Goal: Task Accomplishment & Management: Manage account settings

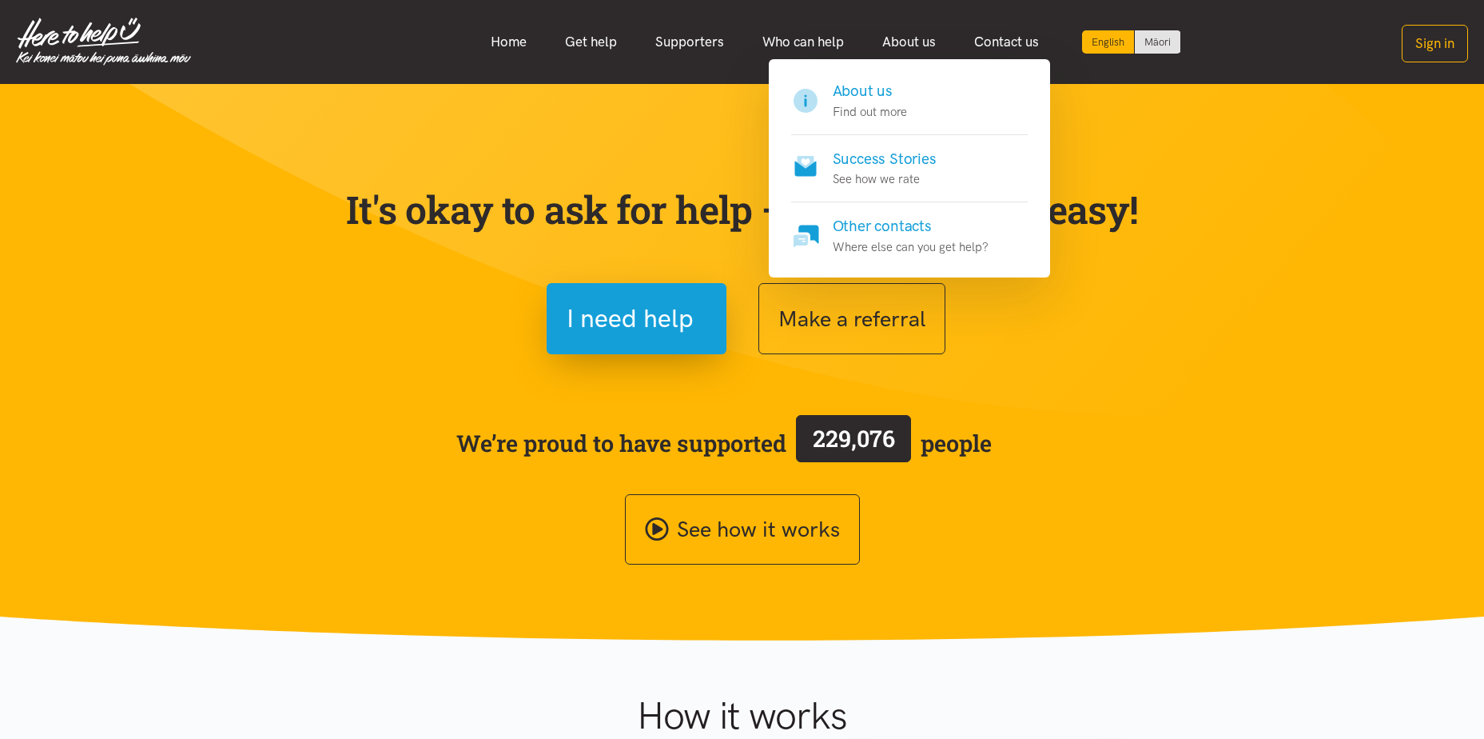
click at [901, 34] on link "About us" at bounding box center [909, 42] width 92 height 34
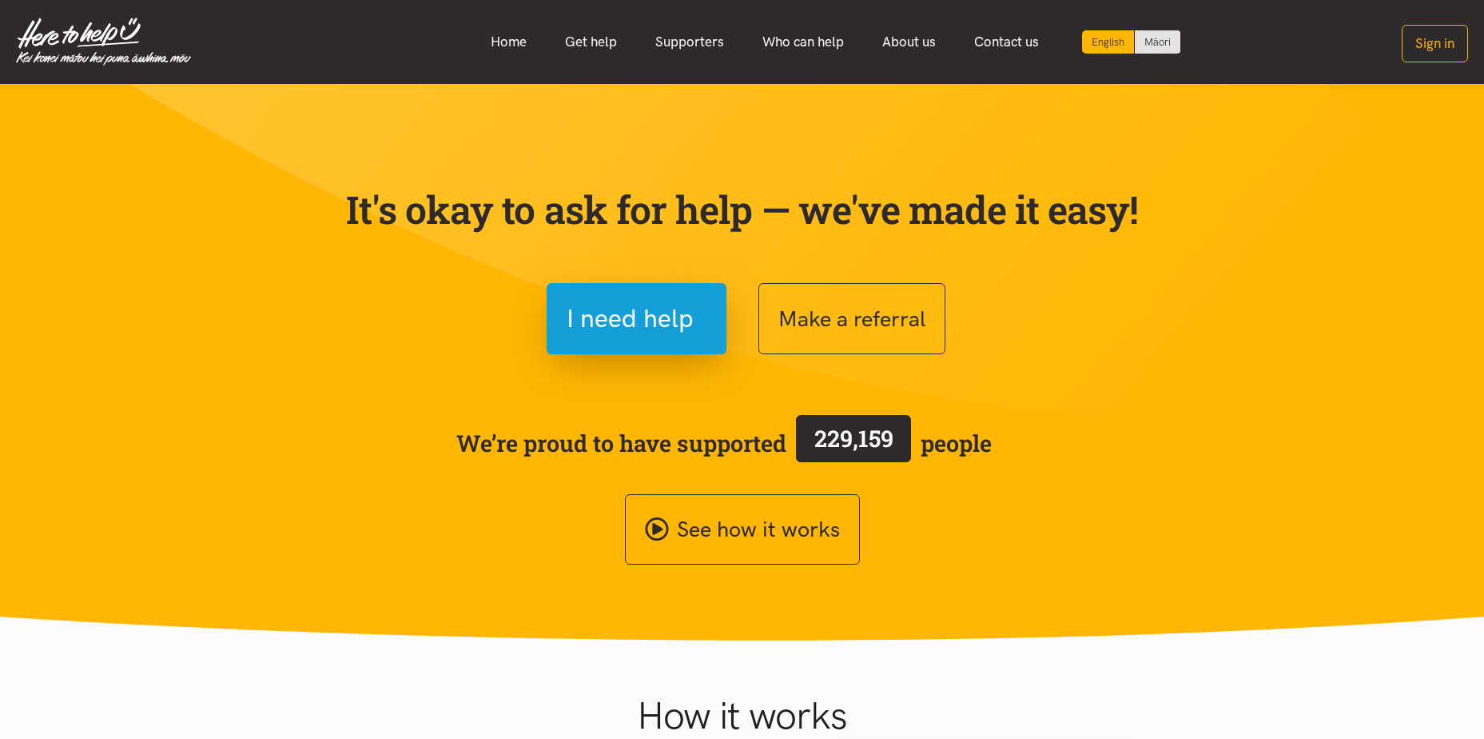
click at [901, 35] on link "About us" at bounding box center [909, 42] width 92 height 34
click at [911, 49] on link "About us" at bounding box center [909, 42] width 92 height 34
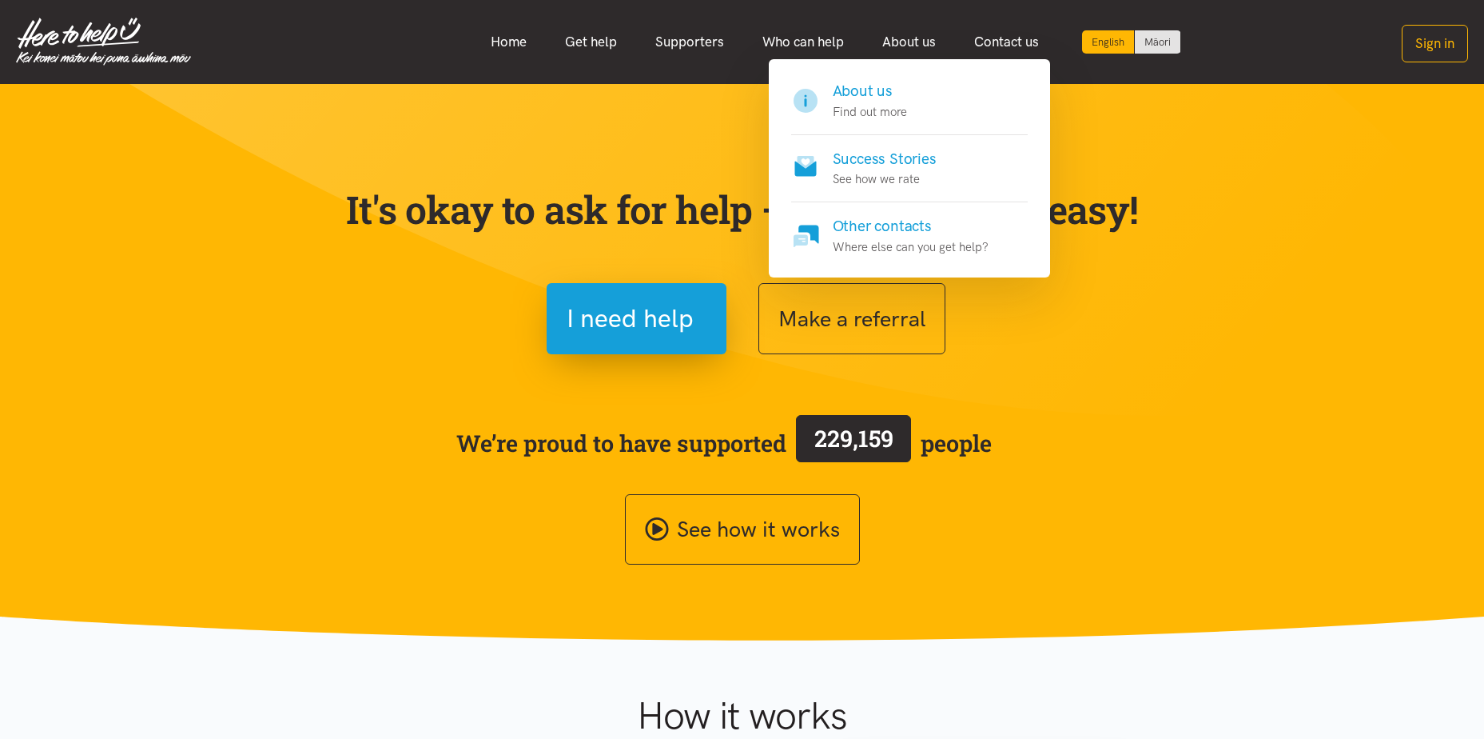
click at [882, 90] on h4 "About us" at bounding box center [870, 91] width 74 height 22
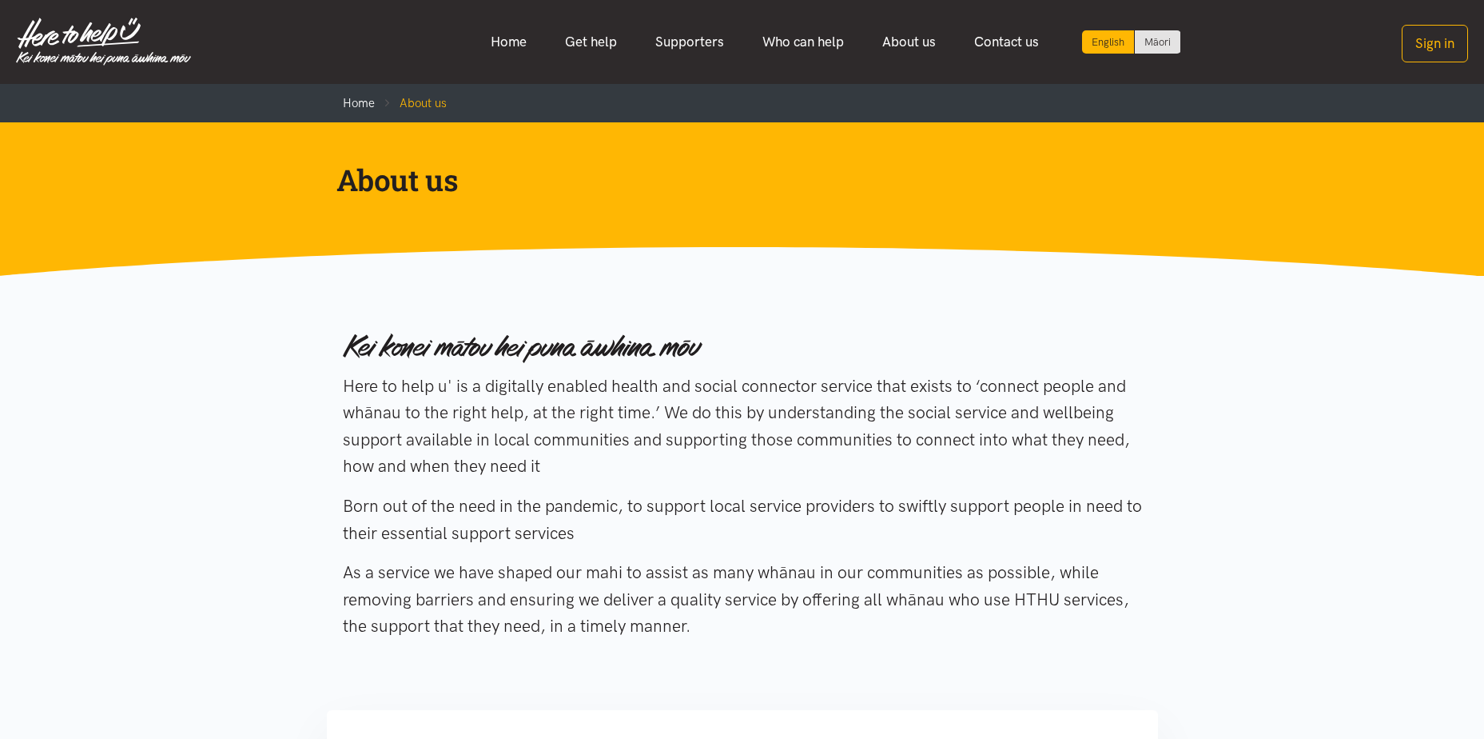
click at [682, 39] on link "Supporters" at bounding box center [689, 42] width 107 height 34
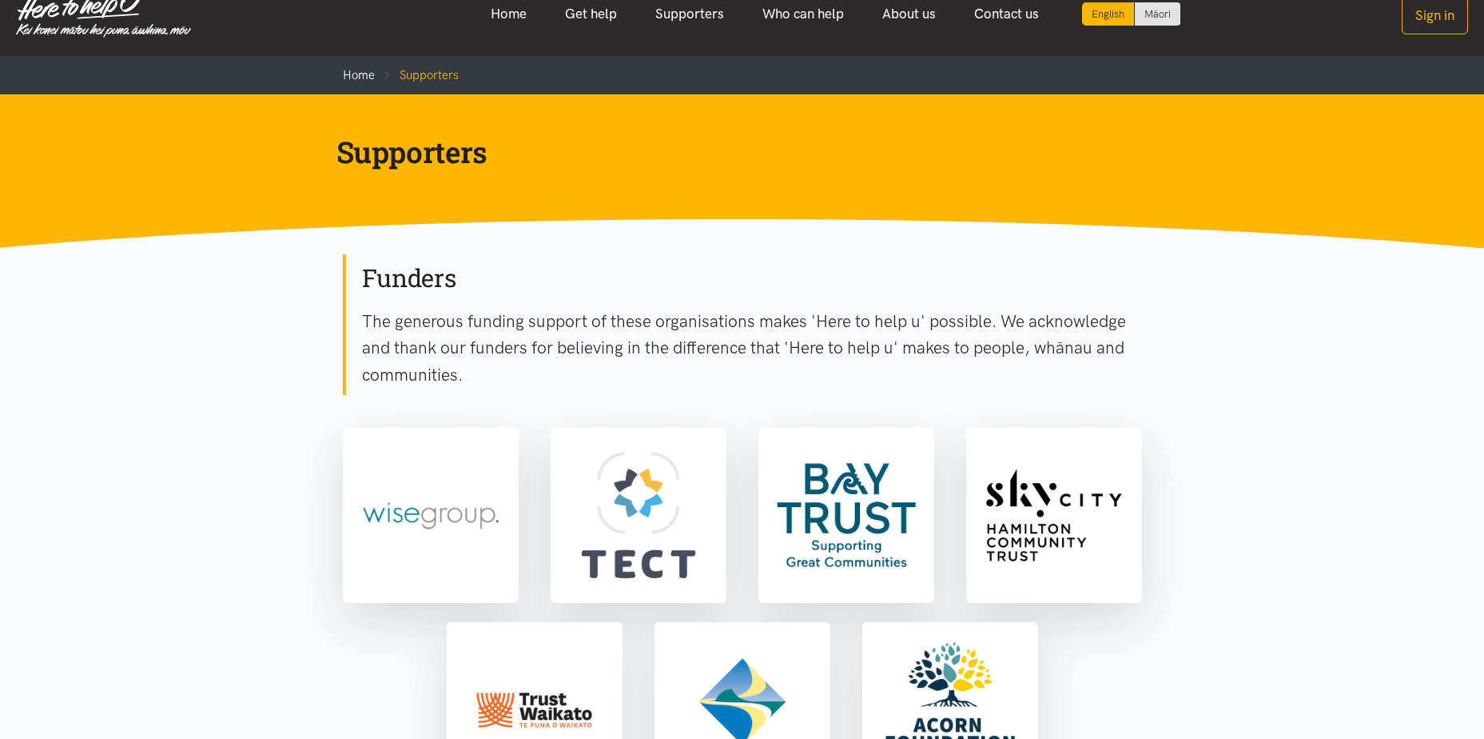
scroll to position [18, 0]
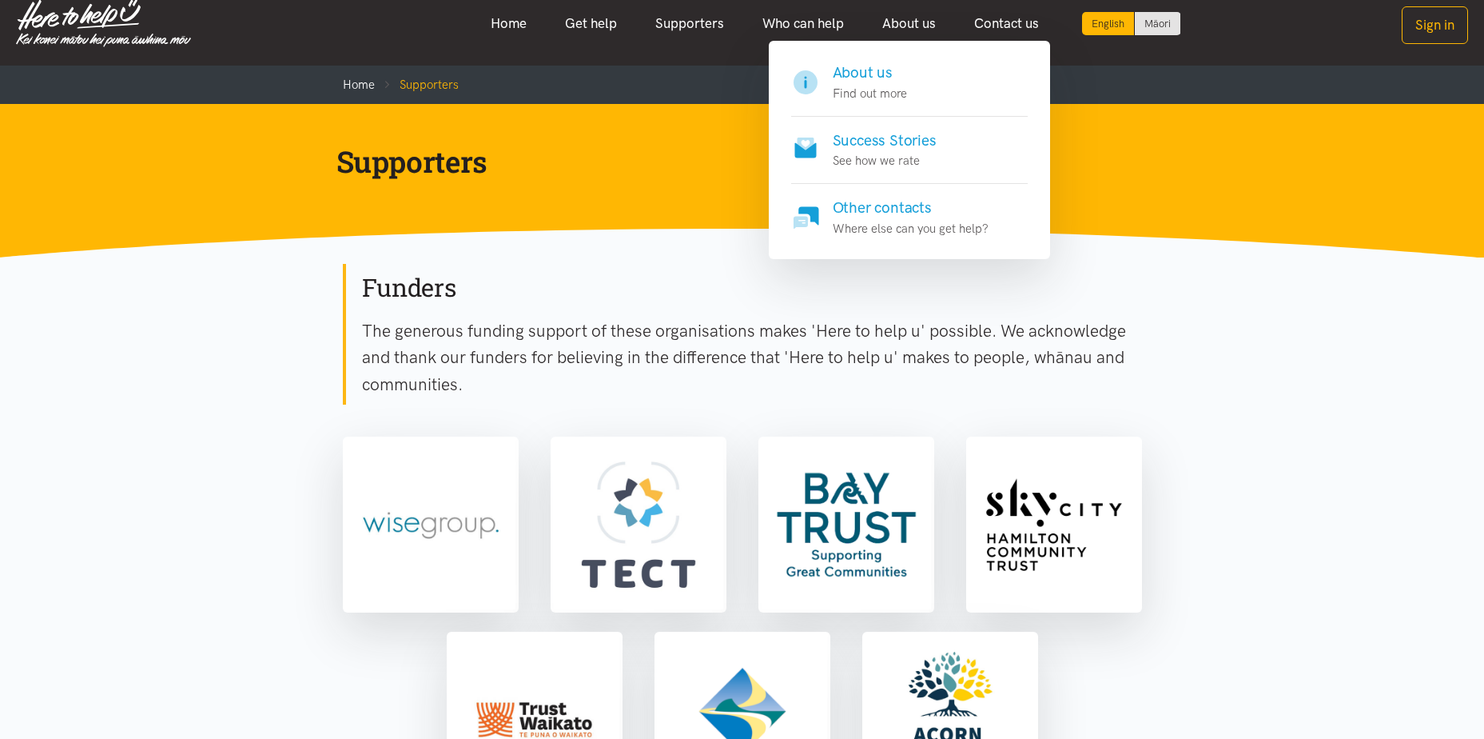
click at [906, 137] on h4 "Success Stories" at bounding box center [885, 140] width 104 height 22
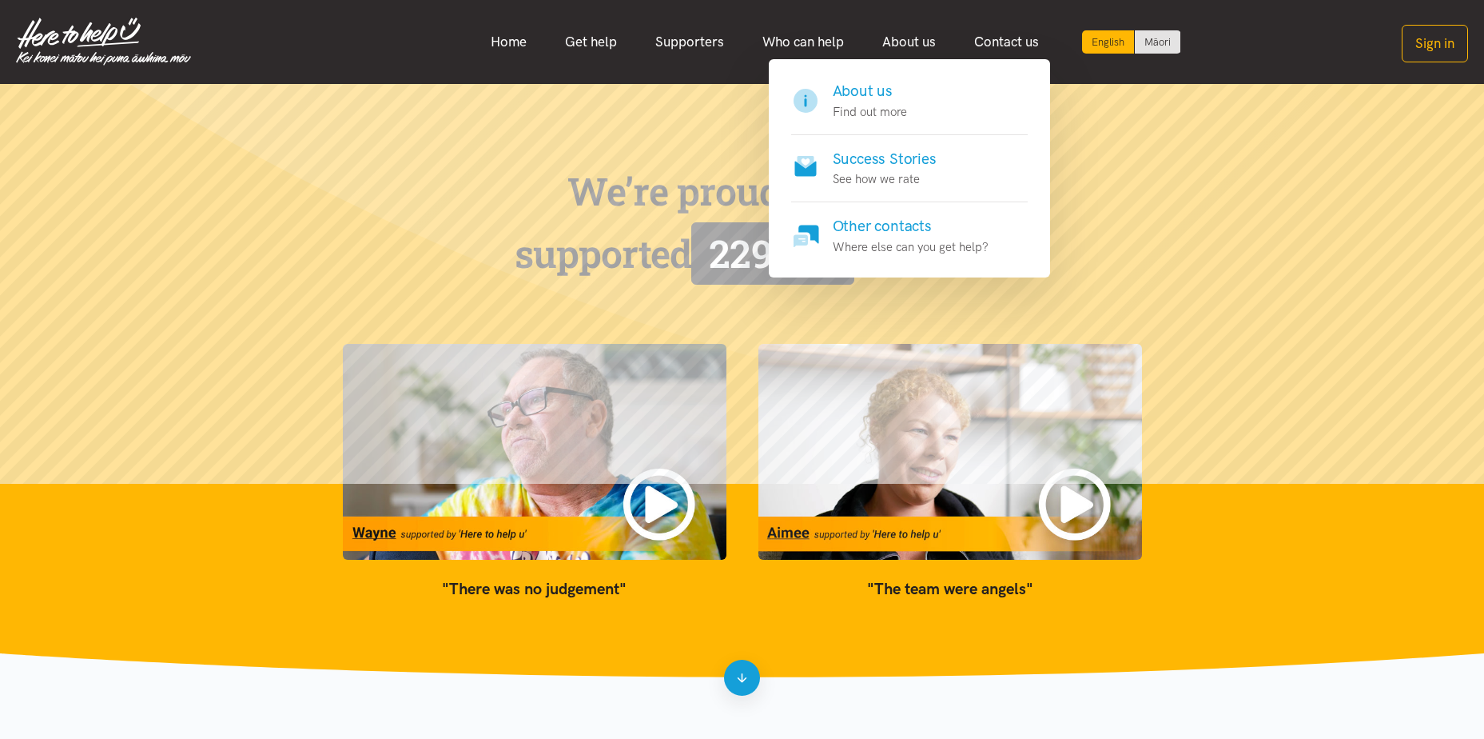
click at [866, 87] on h4 "About us" at bounding box center [870, 91] width 74 height 22
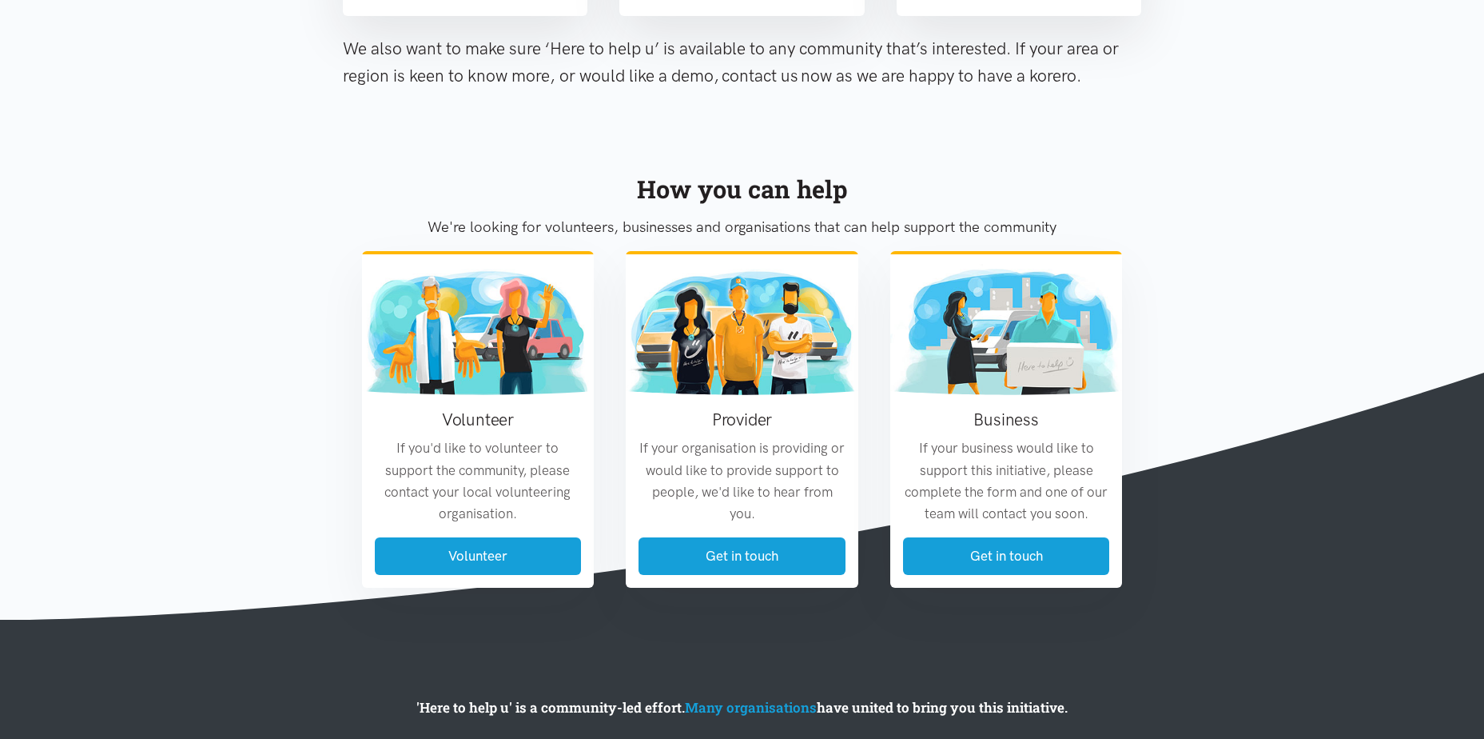
scroll to position [1747, 0]
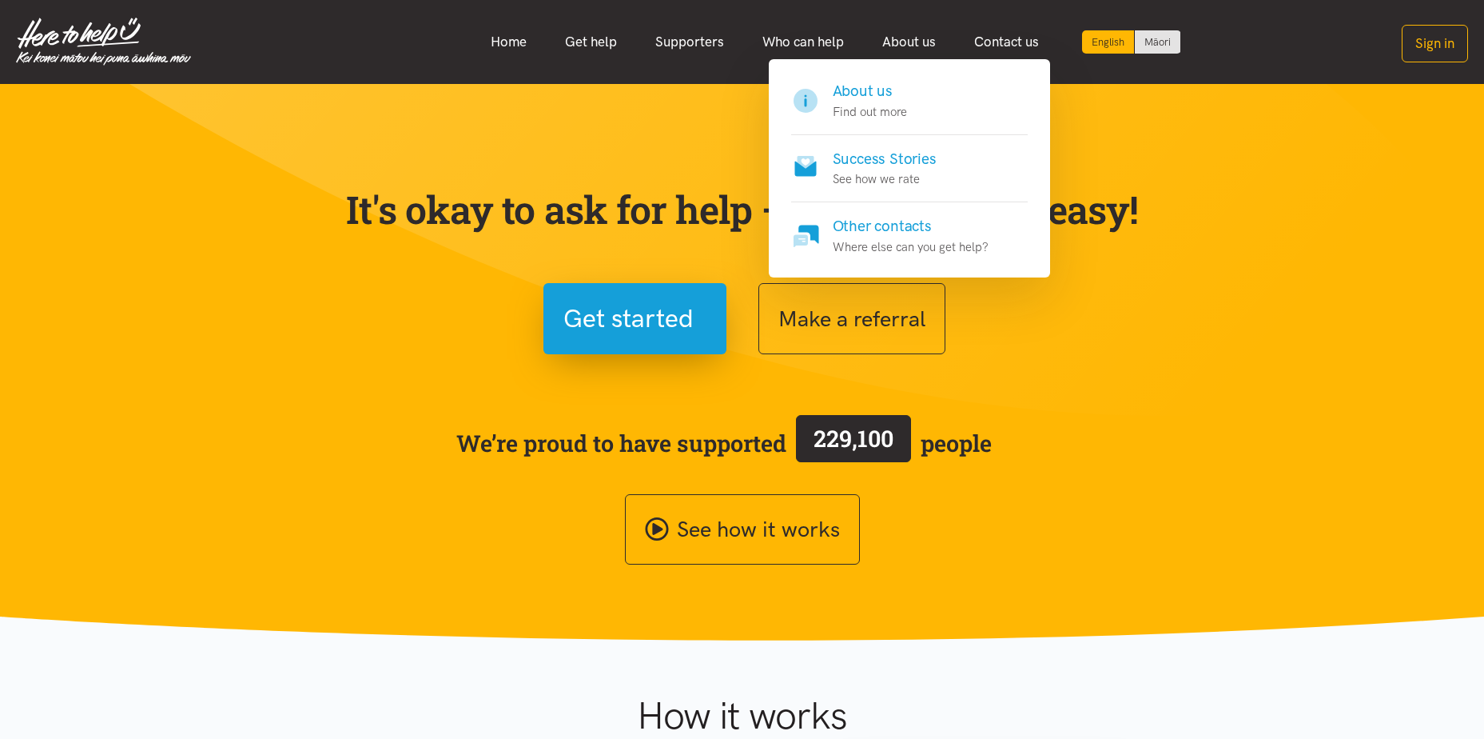
click at [891, 151] on h4 "Success Stories" at bounding box center [885, 159] width 104 height 22
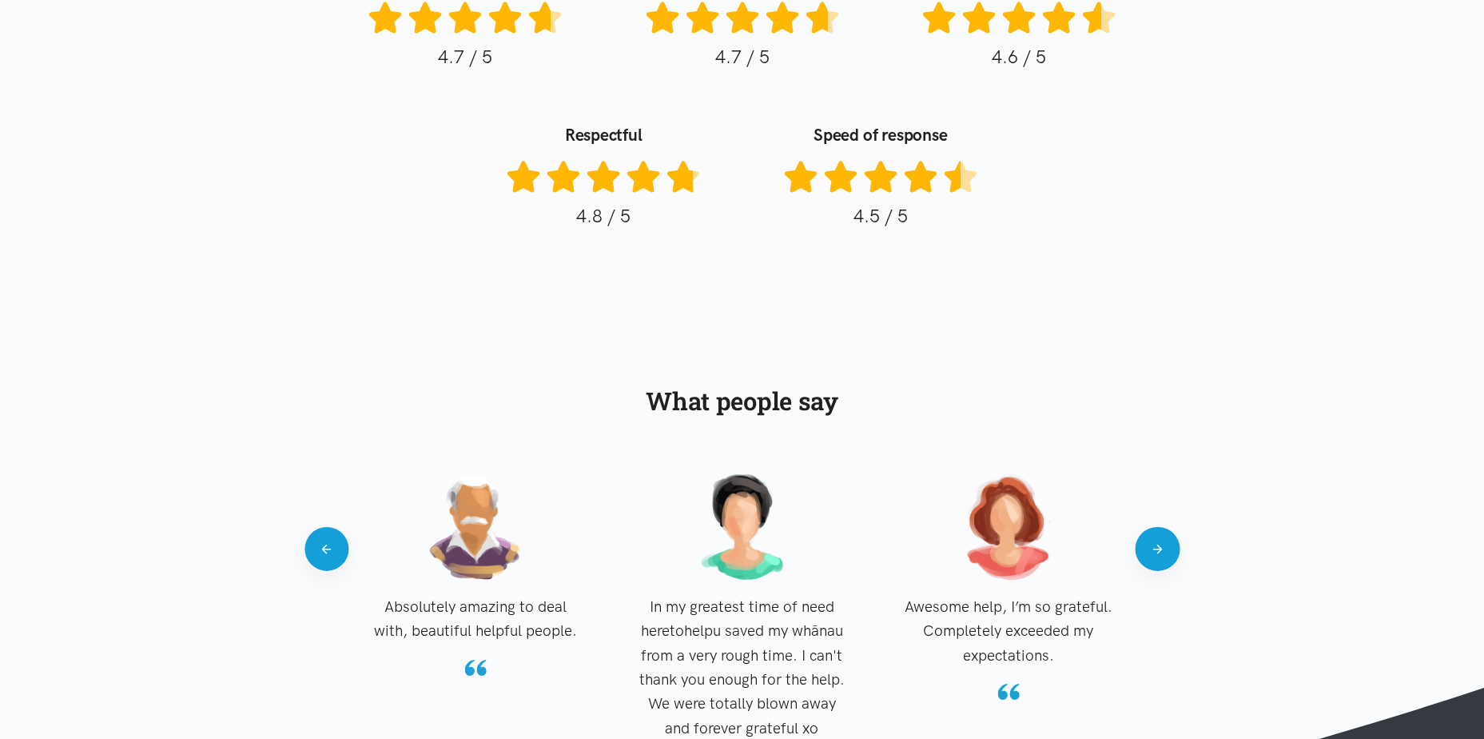
scroll to position [1359, 0]
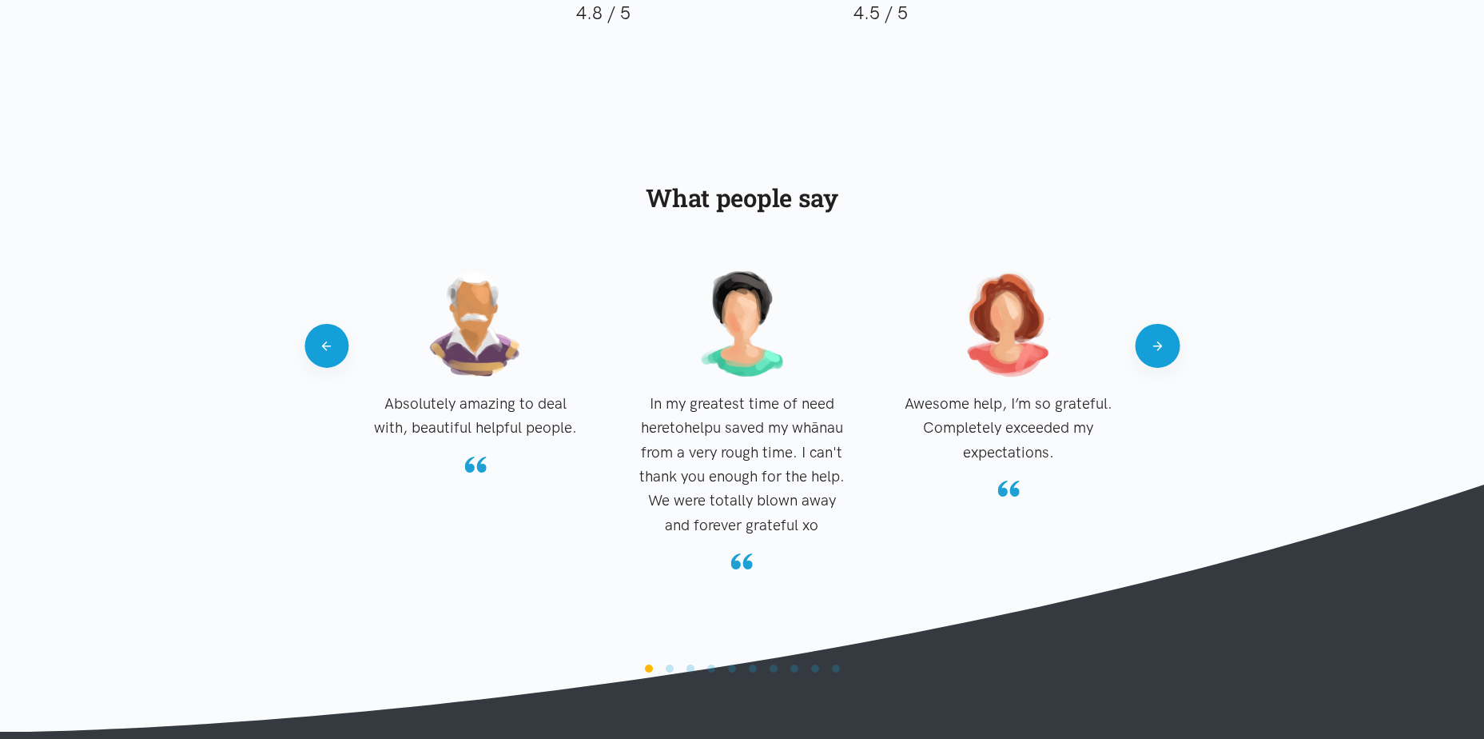
click at [1167, 345] on button "Next" at bounding box center [1158, 346] width 44 height 44
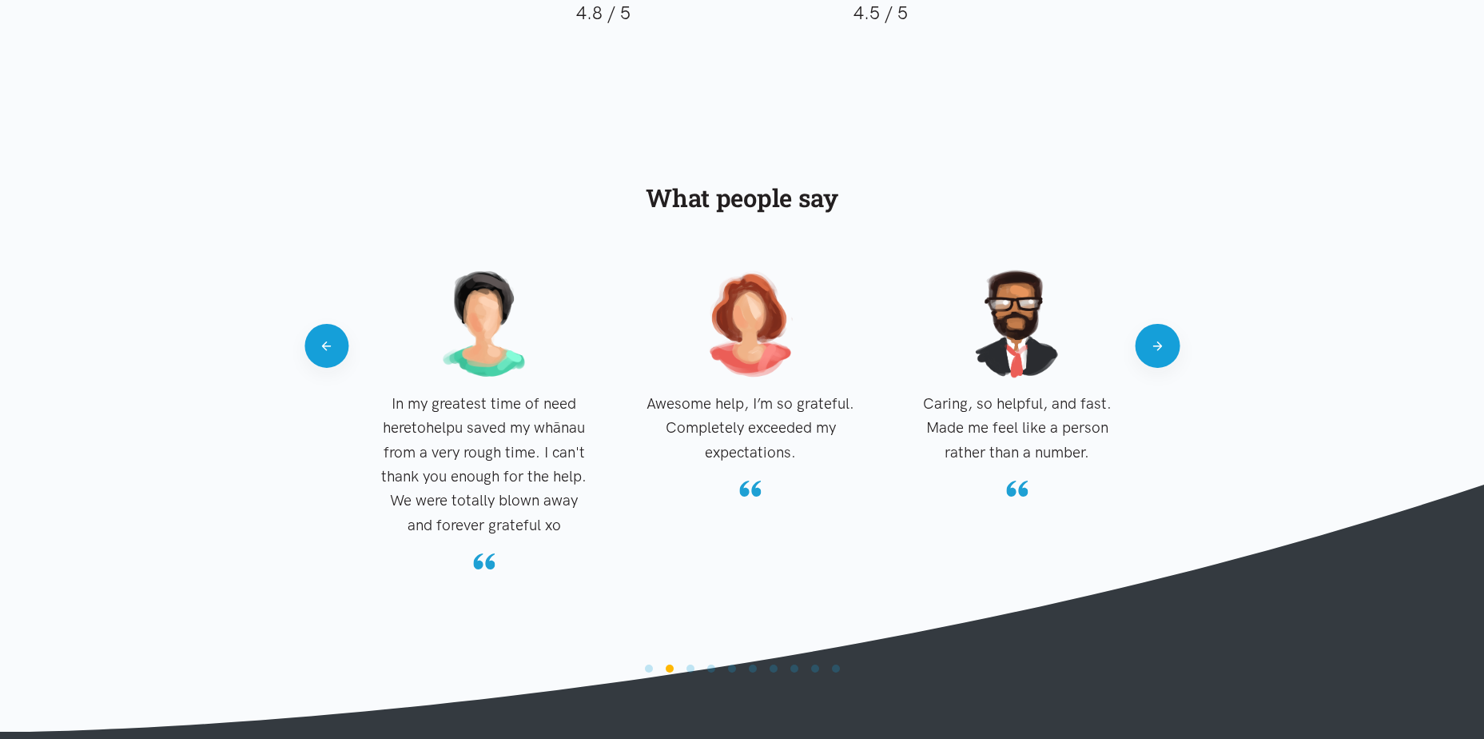
click at [1167, 345] on button "Next" at bounding box center [1158, 346] width 44 height 44
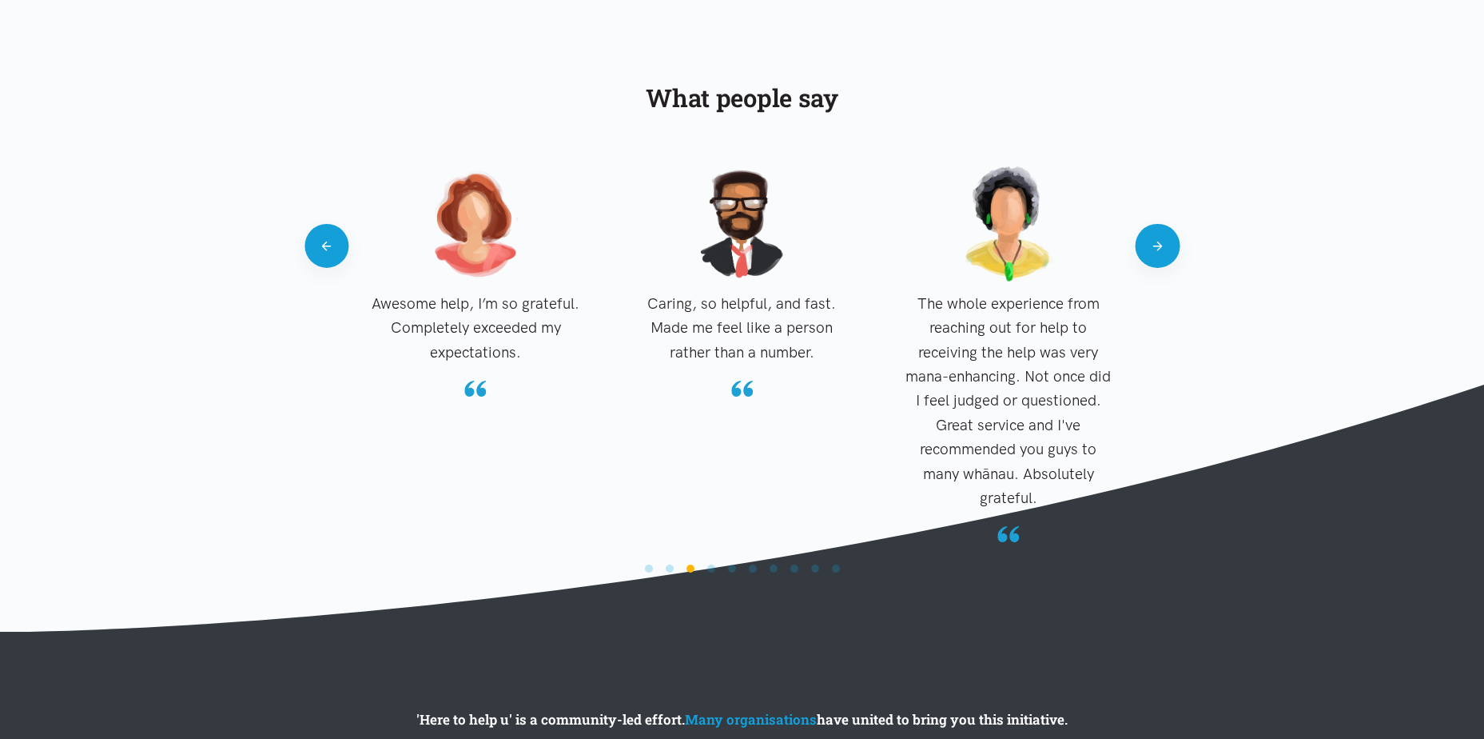
scroll to position [1571, 0]
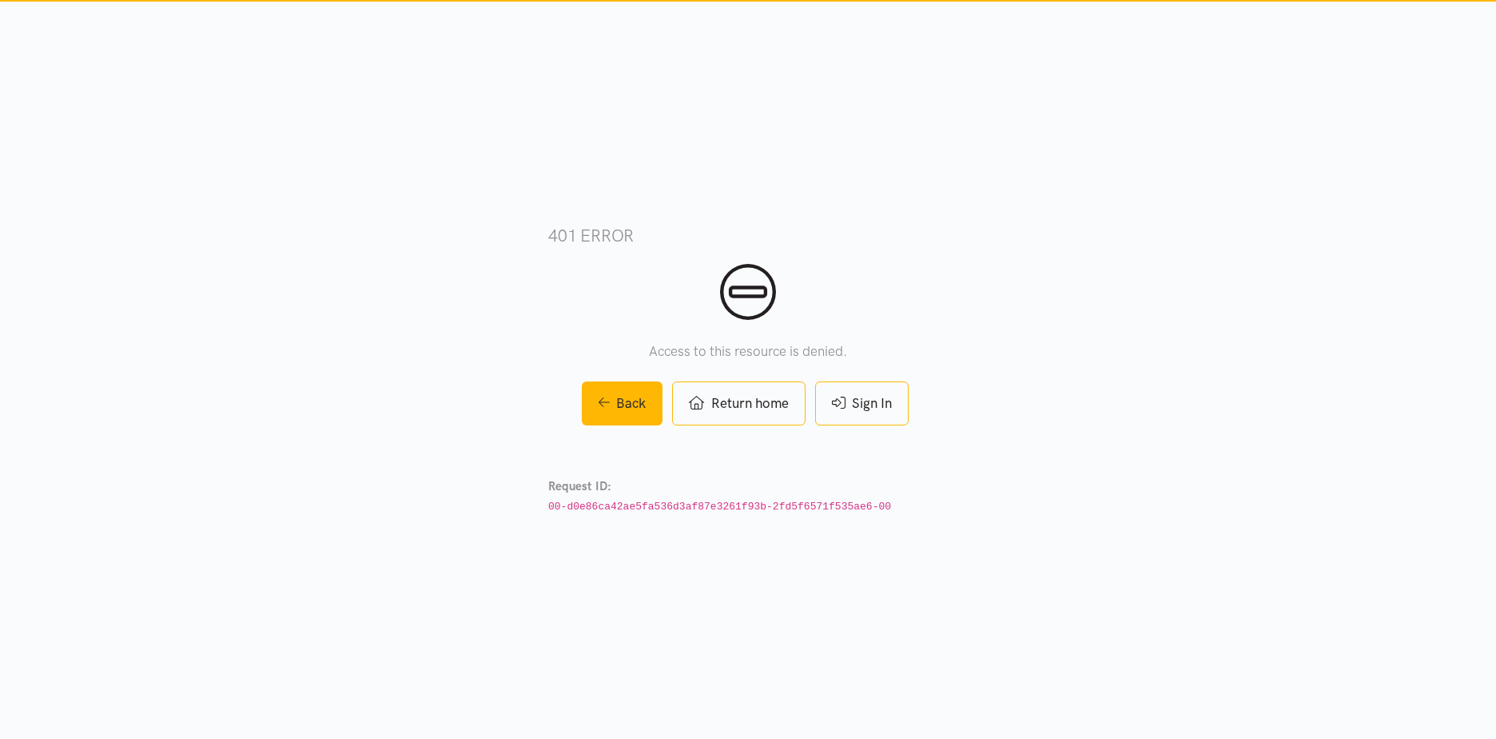
drag, startPoint x: 884, startPoint y: 389, endPoint x: 927, endPoint y: 368, distance: 47.9
click at [884, 389] on link "Sign In" at bounding box center [862, 403] width 94 height 44
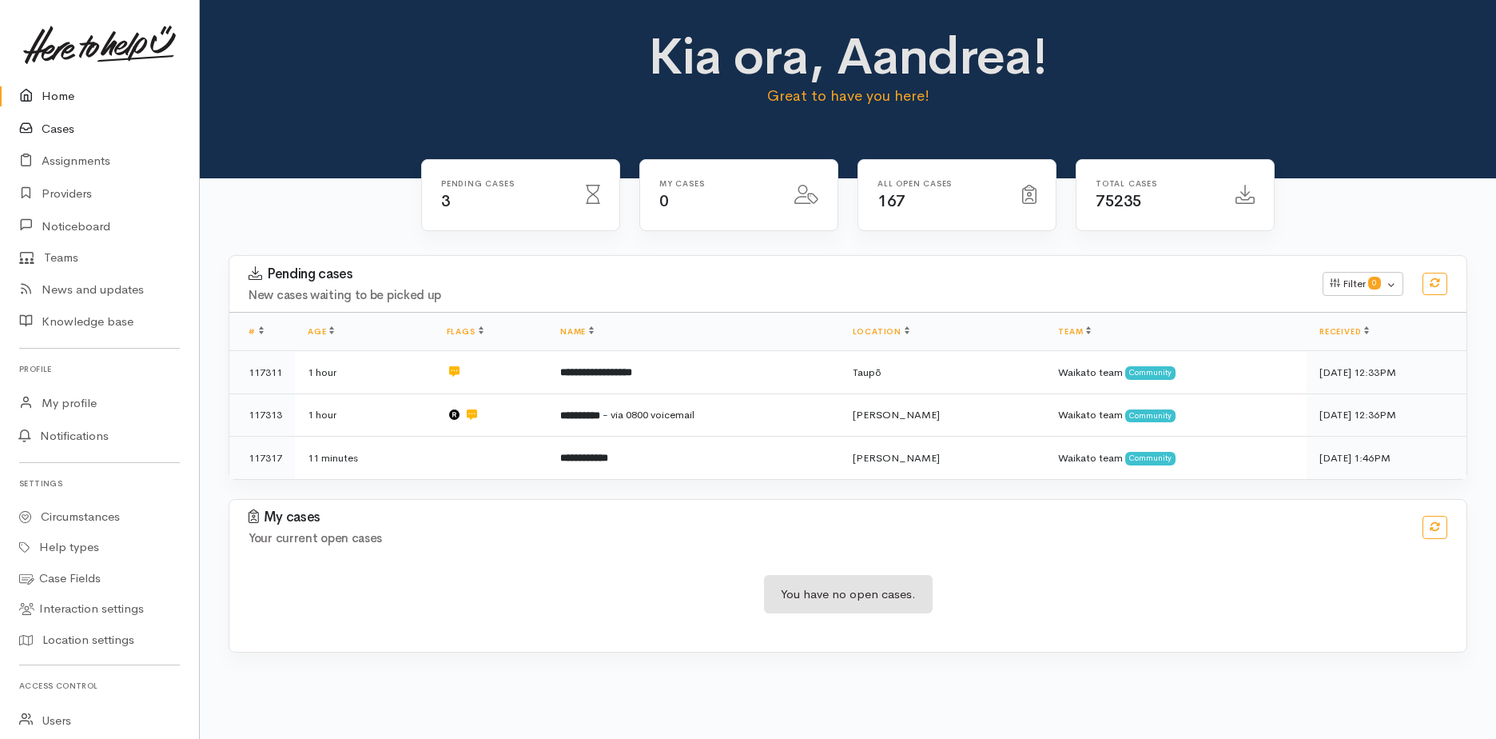
click at [50, 125] on link "Cases" at bounding box center [99, 129] width 199 height 33
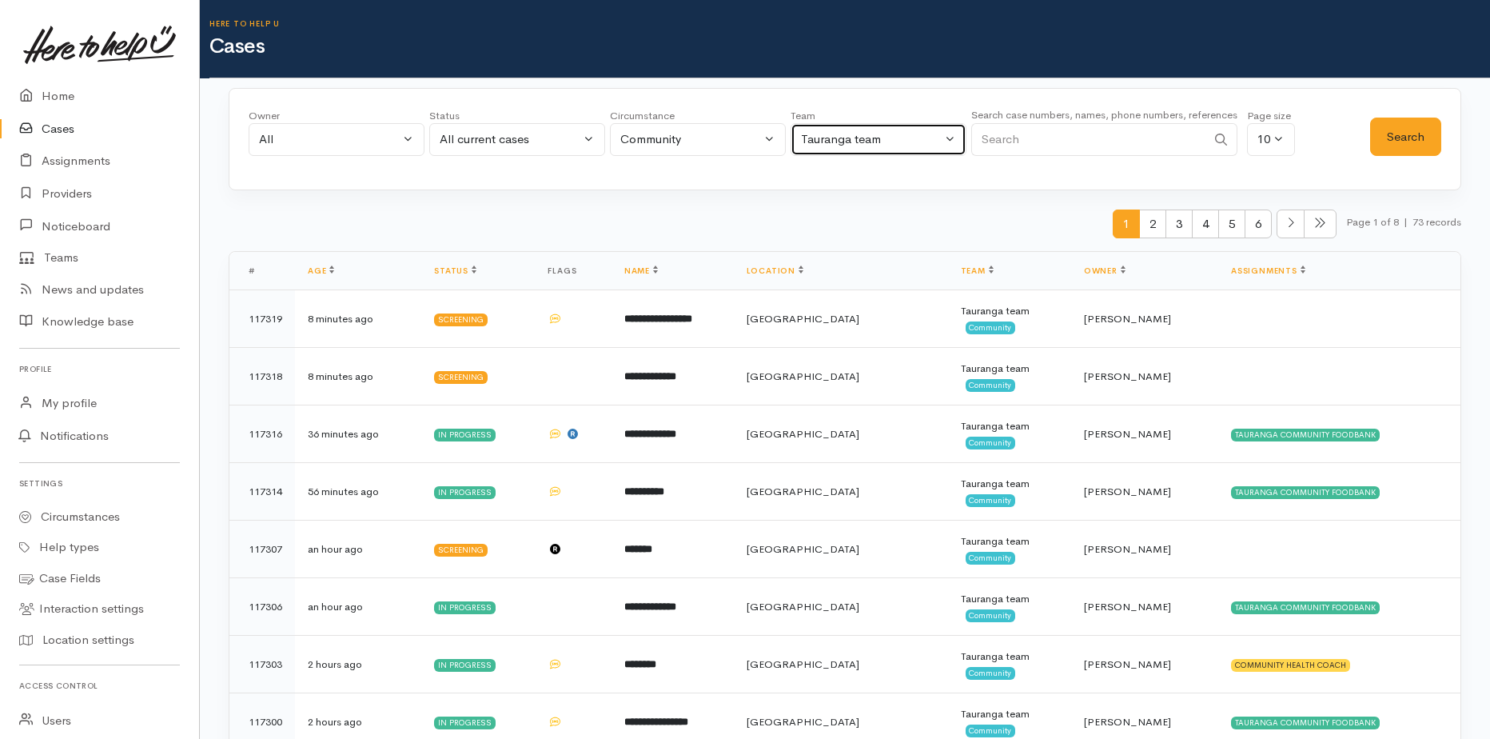
click at [937, 141] on div "Tauranga team" at bounding box center [871, 139] width 141 height 18
click at [840, 217] on span "All teams" at bounding box center [835, 216] width 50 height 18
select select "-1"
click at [1021, 139] on input "Search" at bounding box center [1088, 139] width 235 height 33
type input "100232"
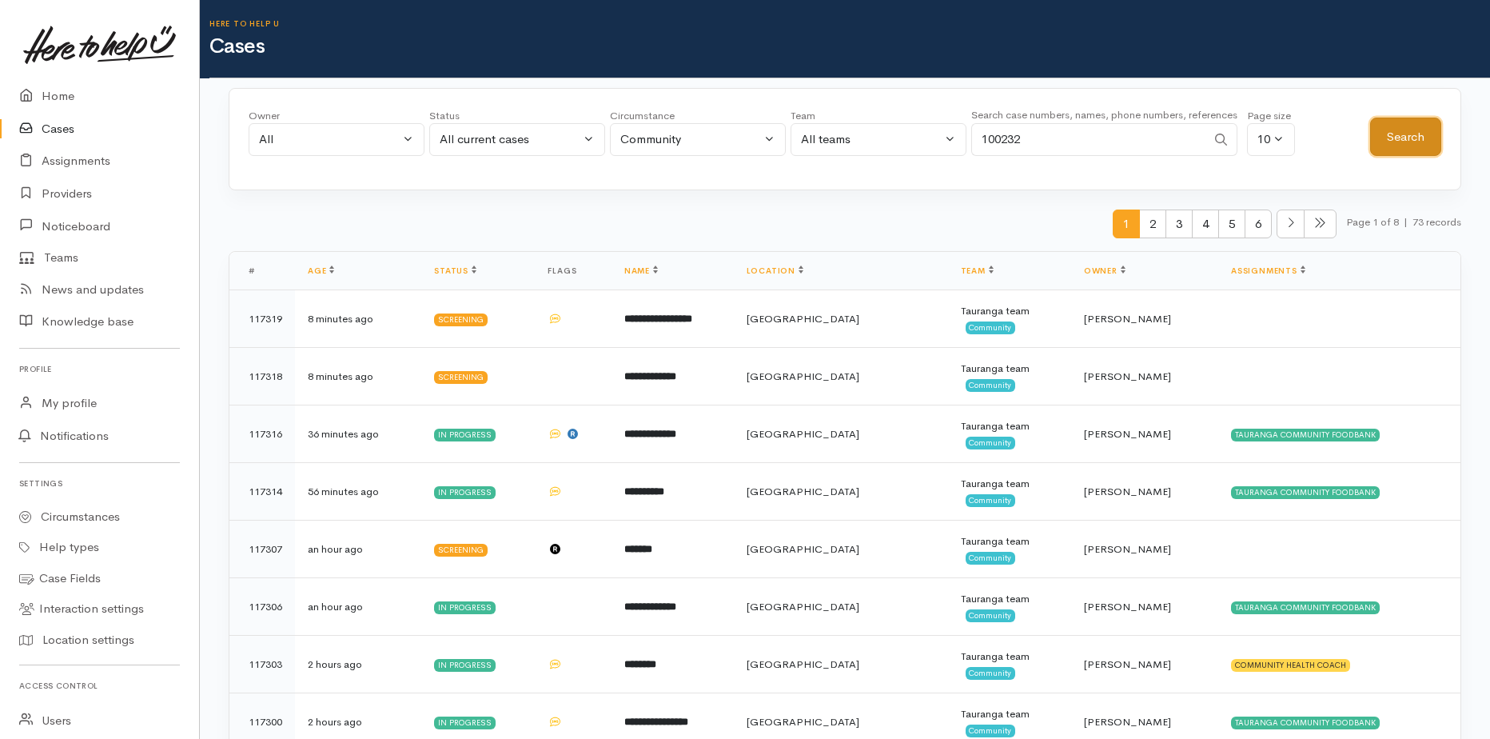
click at [1405, 127] on button "Search" at bounding box center [1405, 136] width 71 height 39
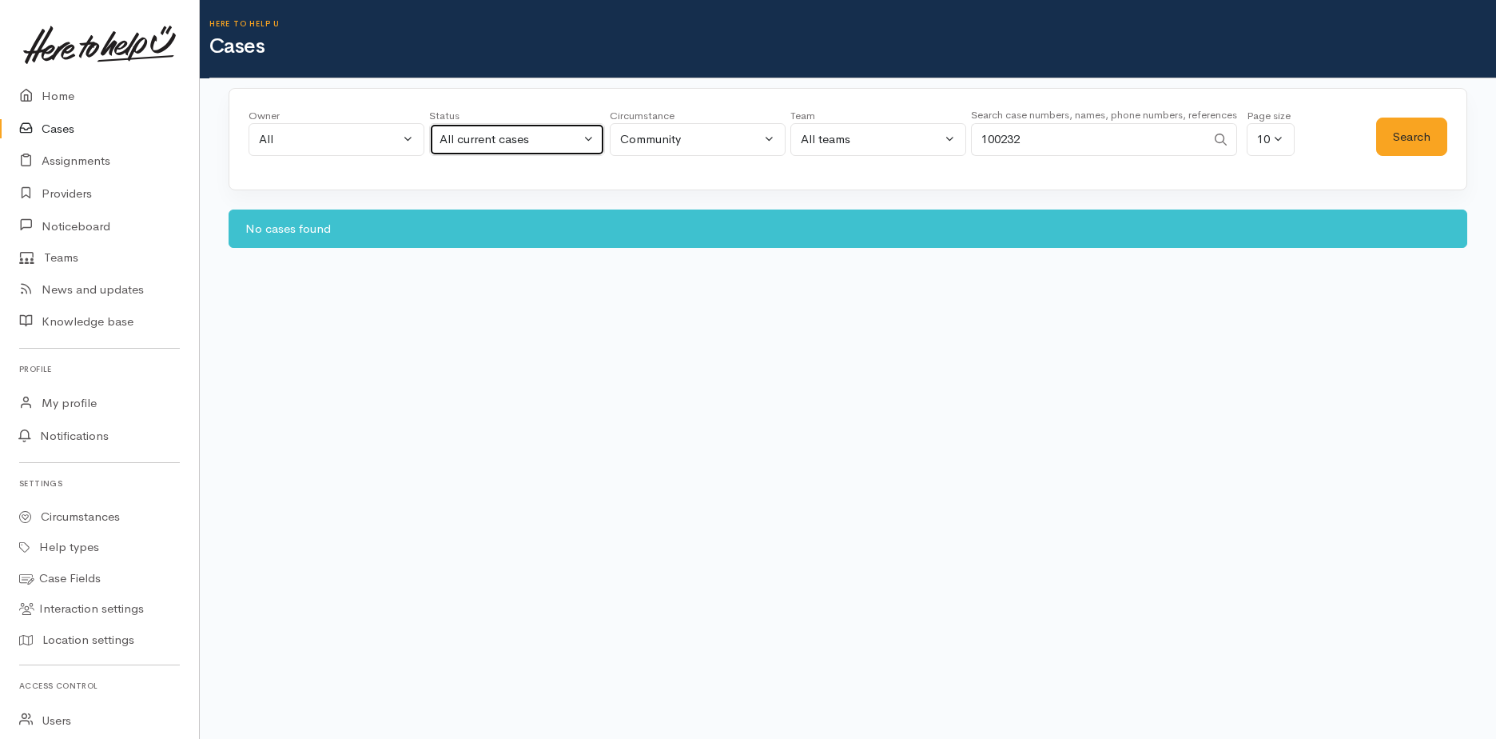
click at [527, 137] on div "All current cases" at bounding box center [510, 139] width 141 height 18
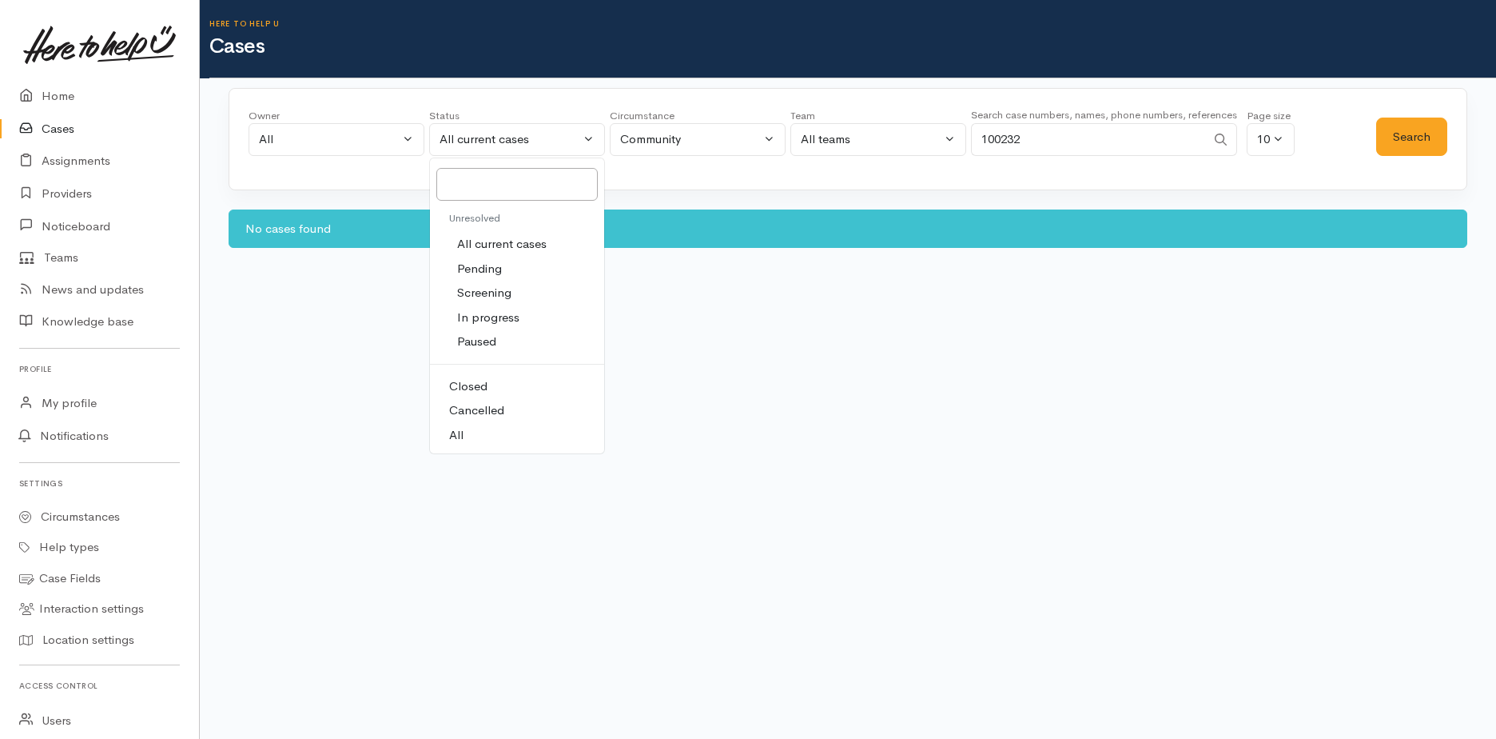
click at [451, 438] on span "All" at bounding box center [456, 435] width 14 height 18
select select "All"
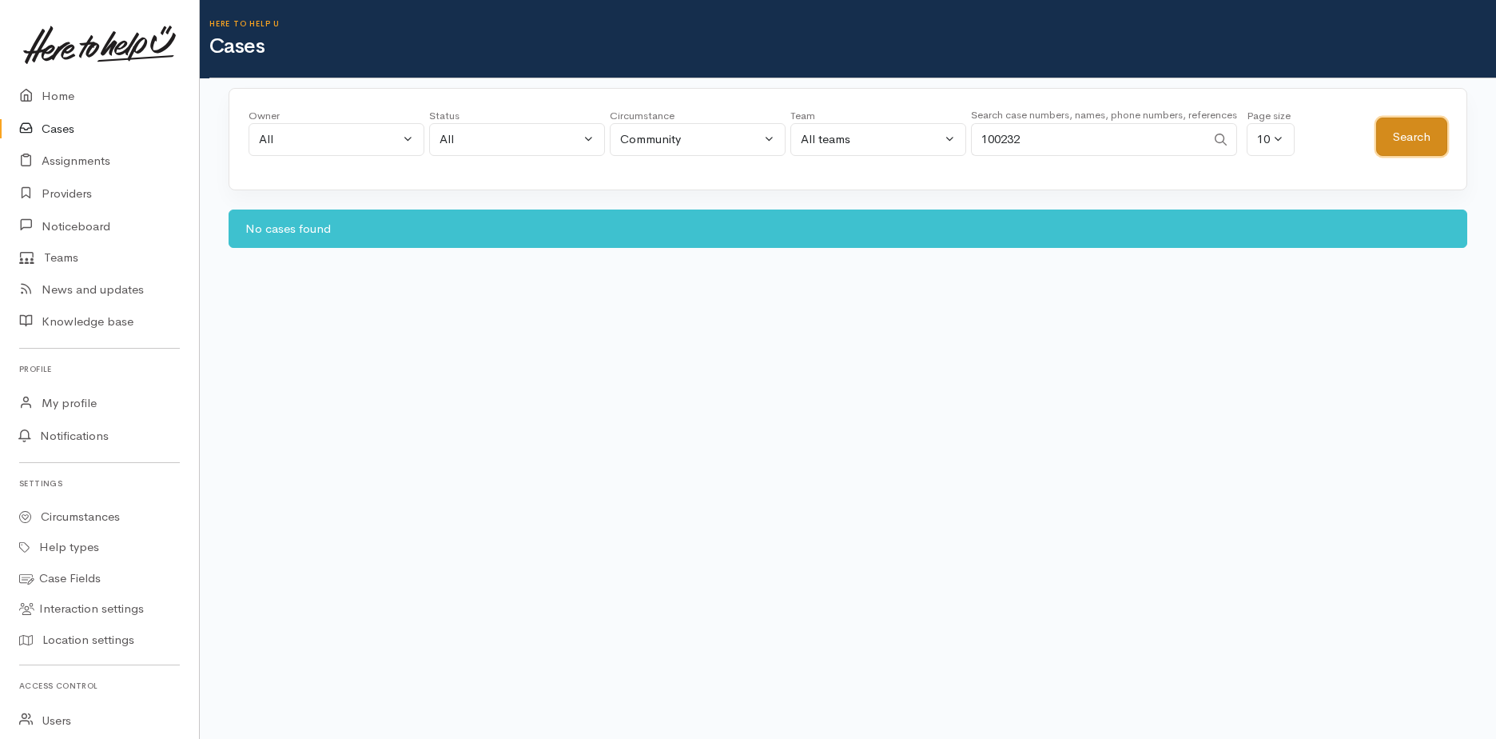
click at [1423, 129] on button "Search" at bounding box center [1411, 136] width 71 height 39
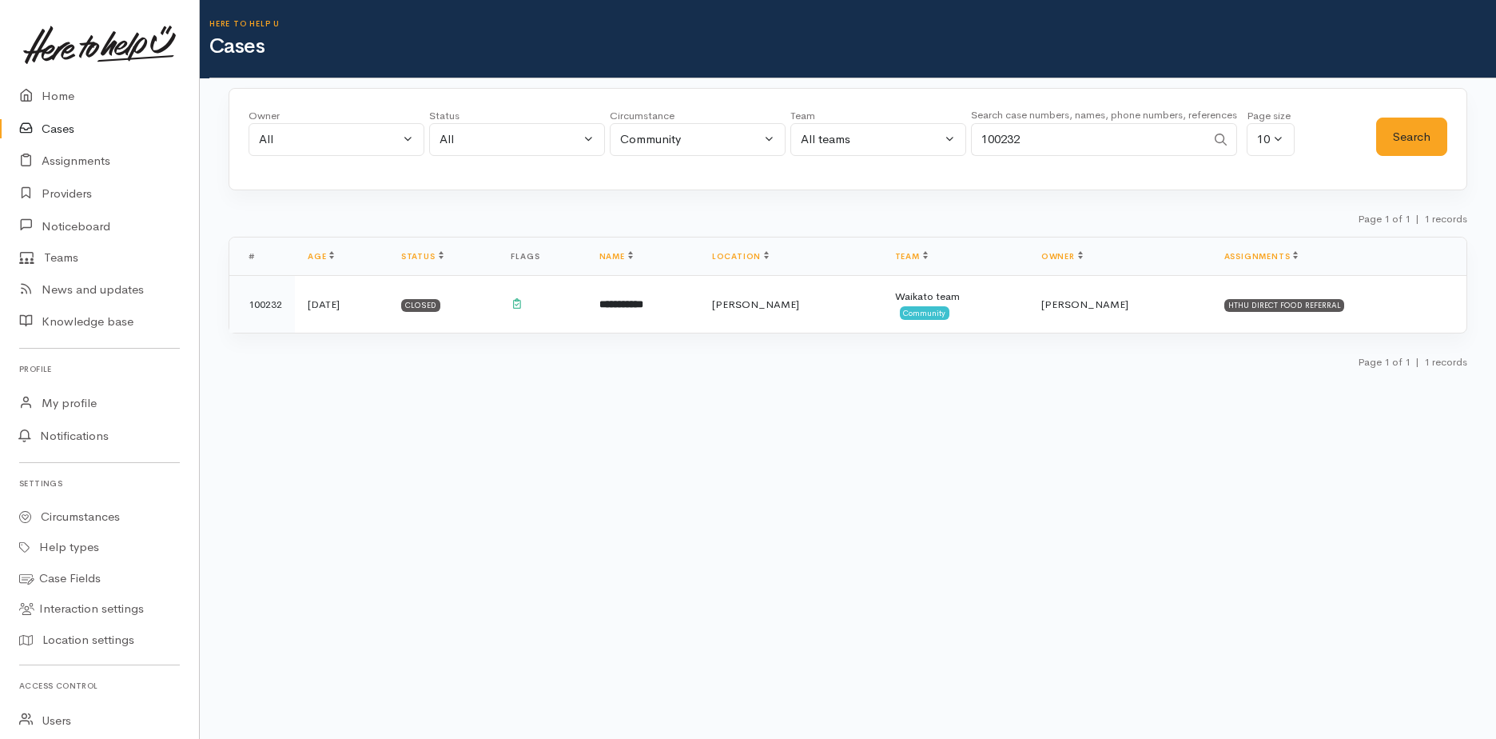
click at [313, 305] on td "one year ago" at bounding box center [342, 305] width 94 height 58
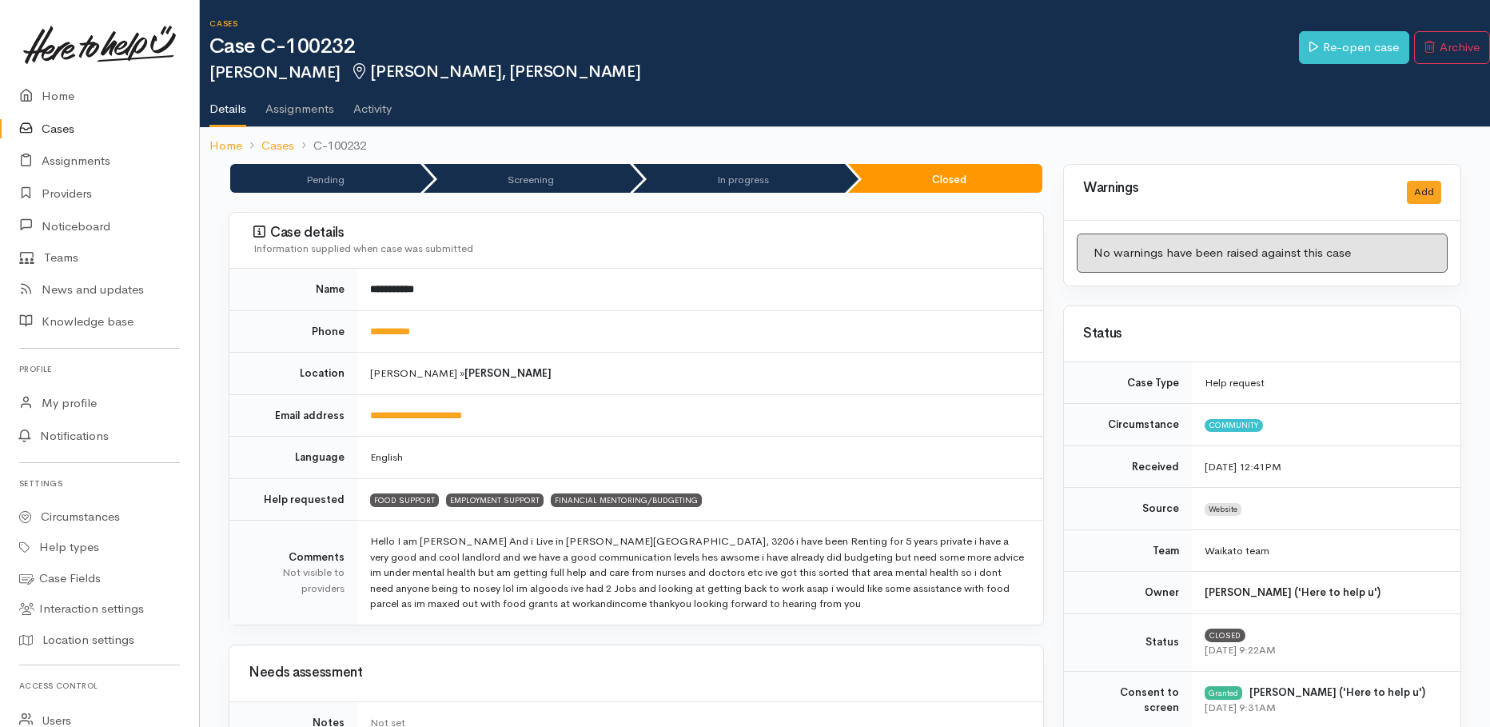
click at [304, 112] on link "Assignments" at bounding box center [299, 103] width 69 height 45
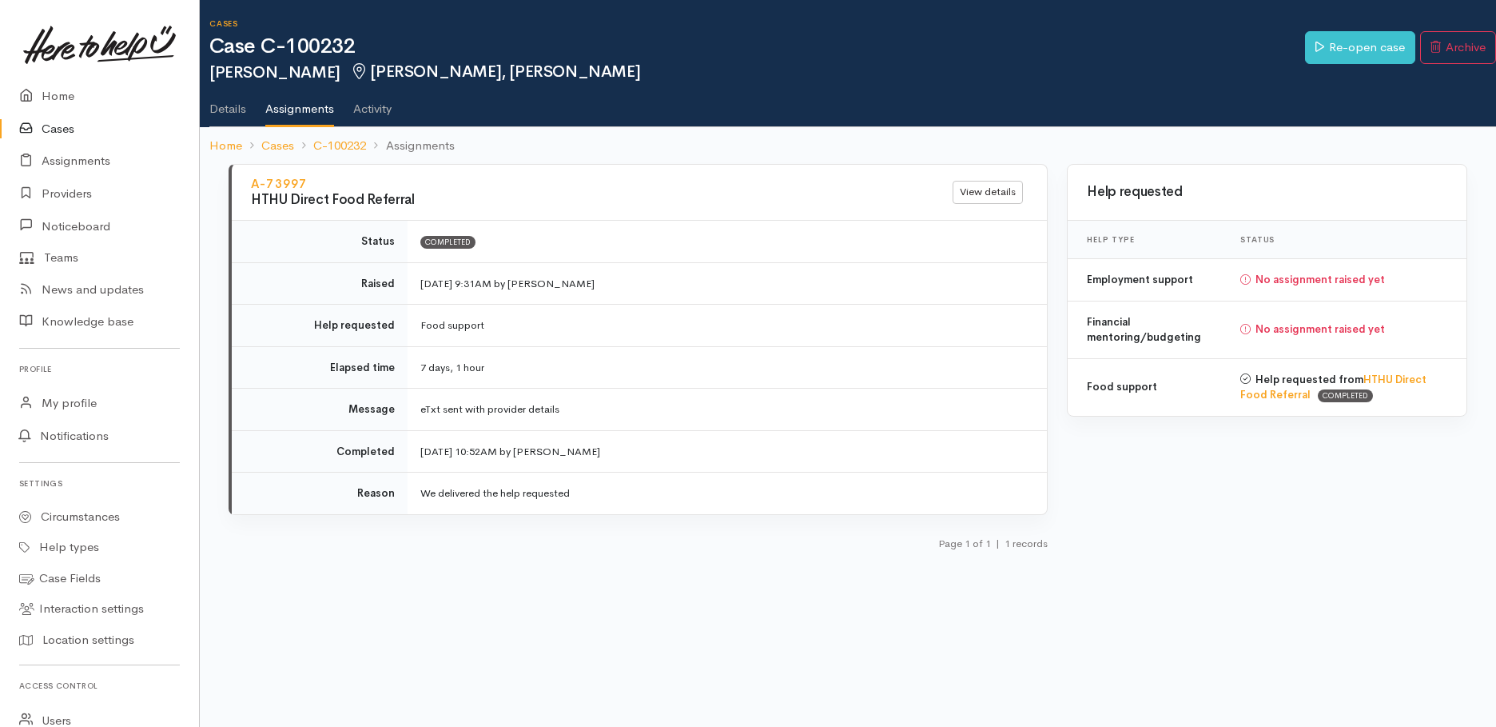
click at [386, 121] on link "Activity" at bounding box center [372, 103] width 38 height 45
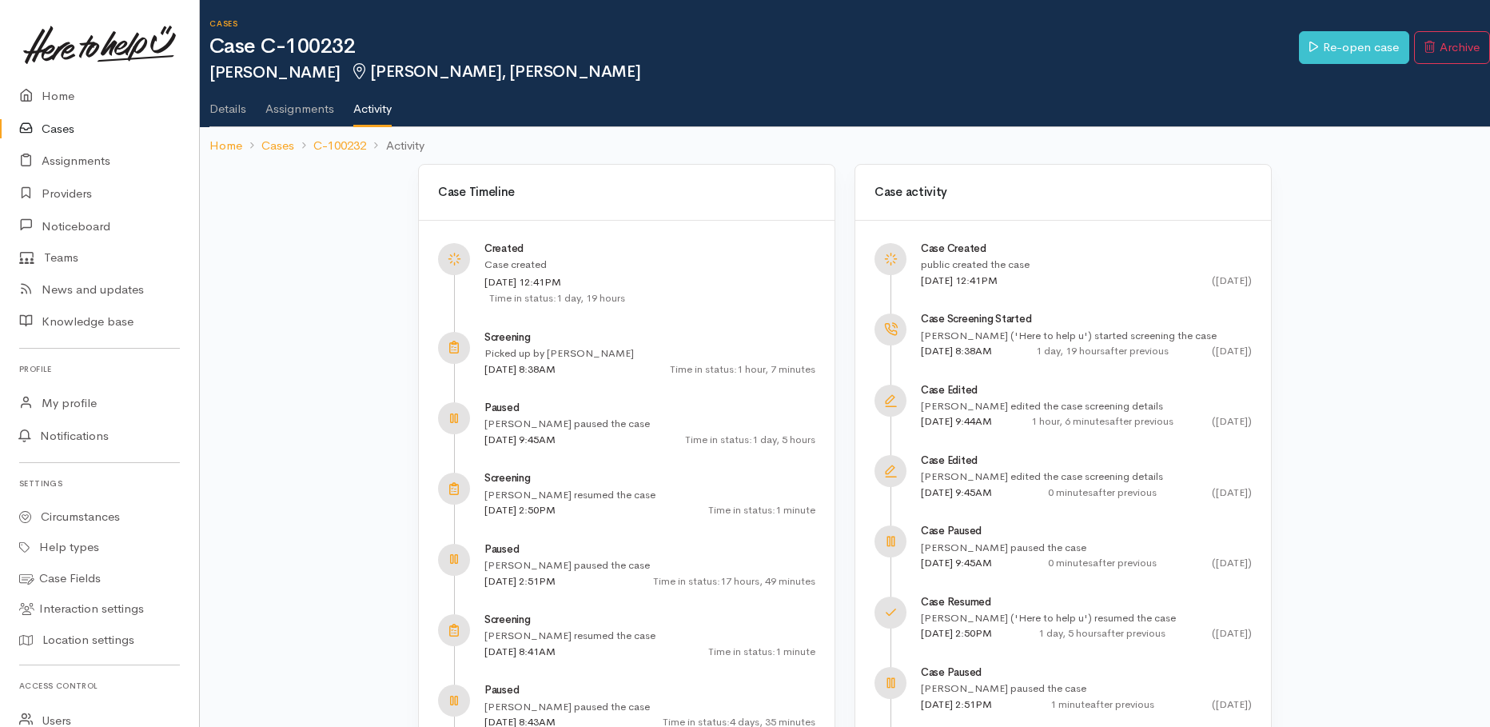
click at [227, 109] on link "Details" at bounding box center [227, 103] width 37 height 45
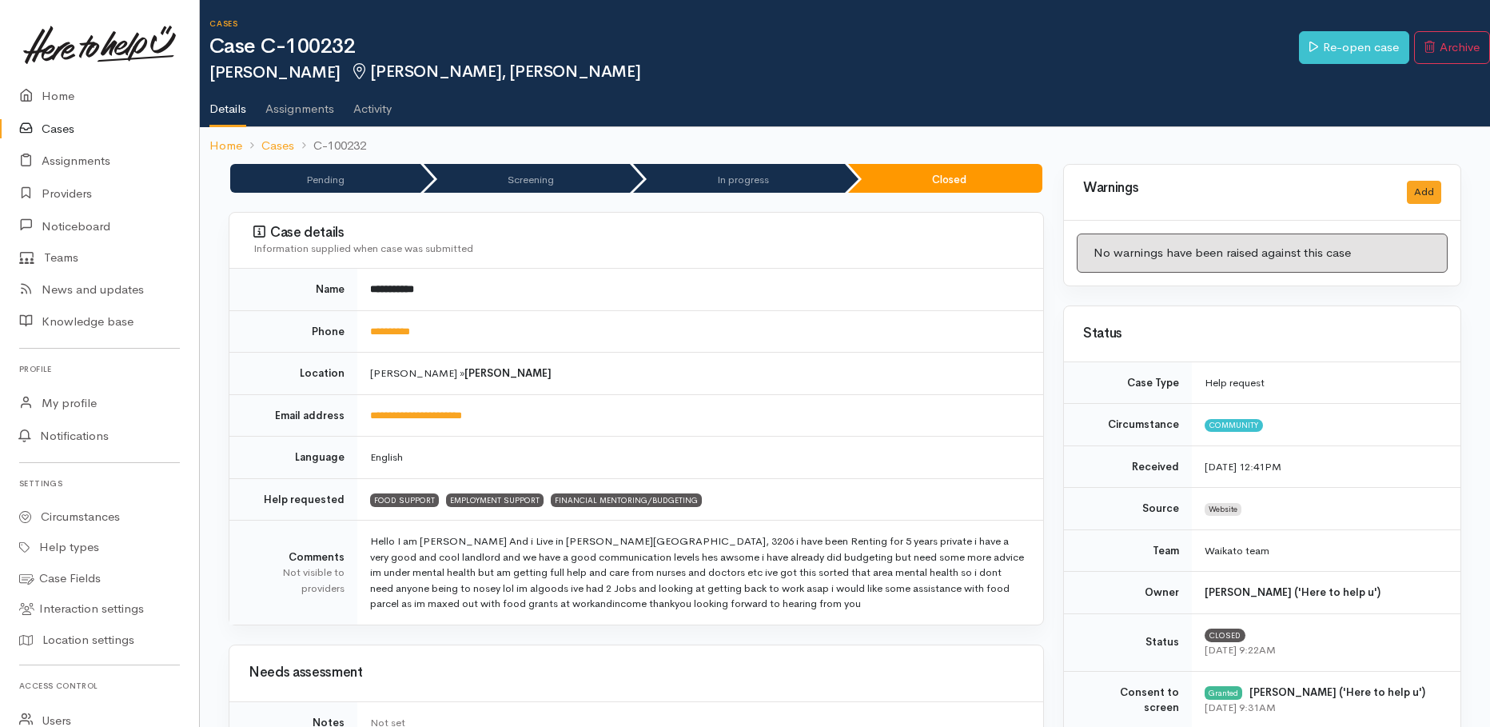
click at [281, 113] on link "Assignments" at bounding box center [299, 103] width 69 height 45
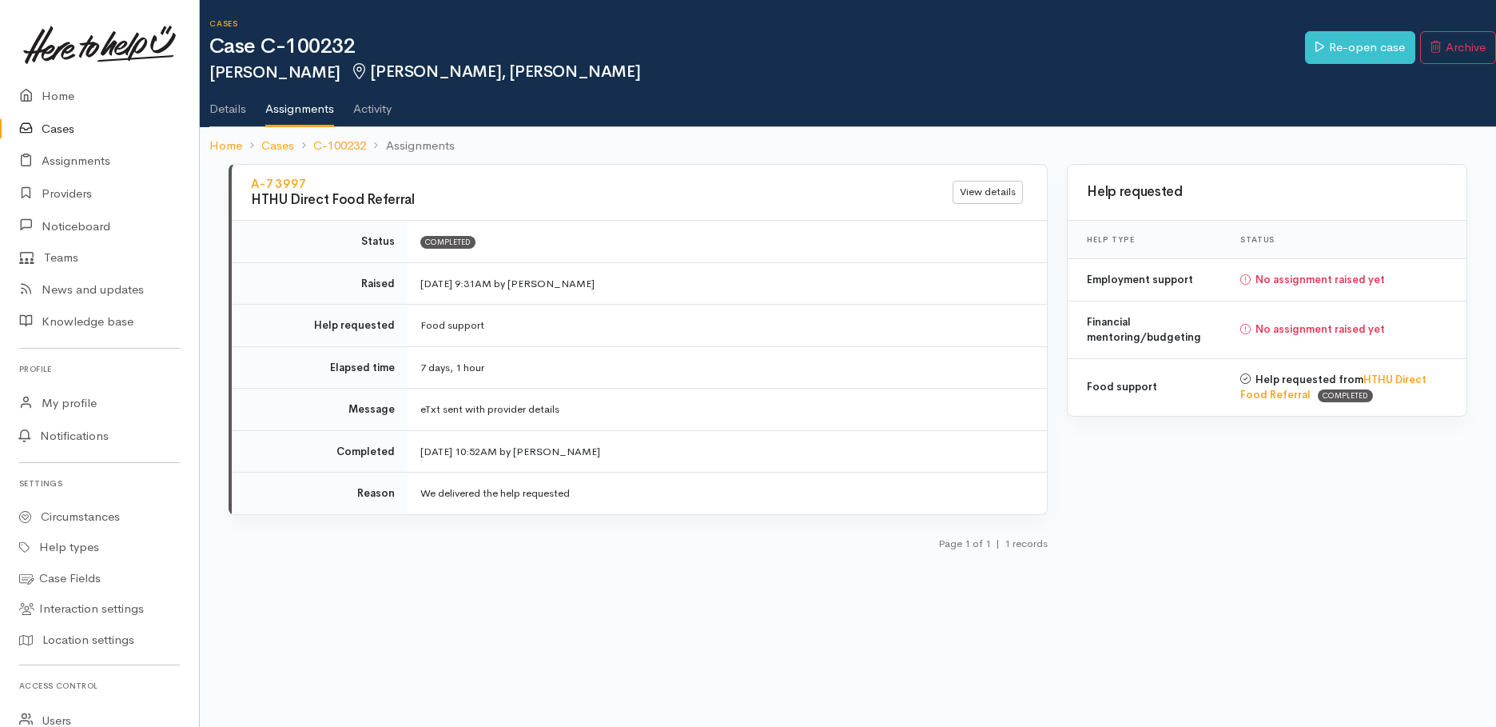
click at [217, 115] on link "Details" at bounding box center [227, 103] width 37 height 45
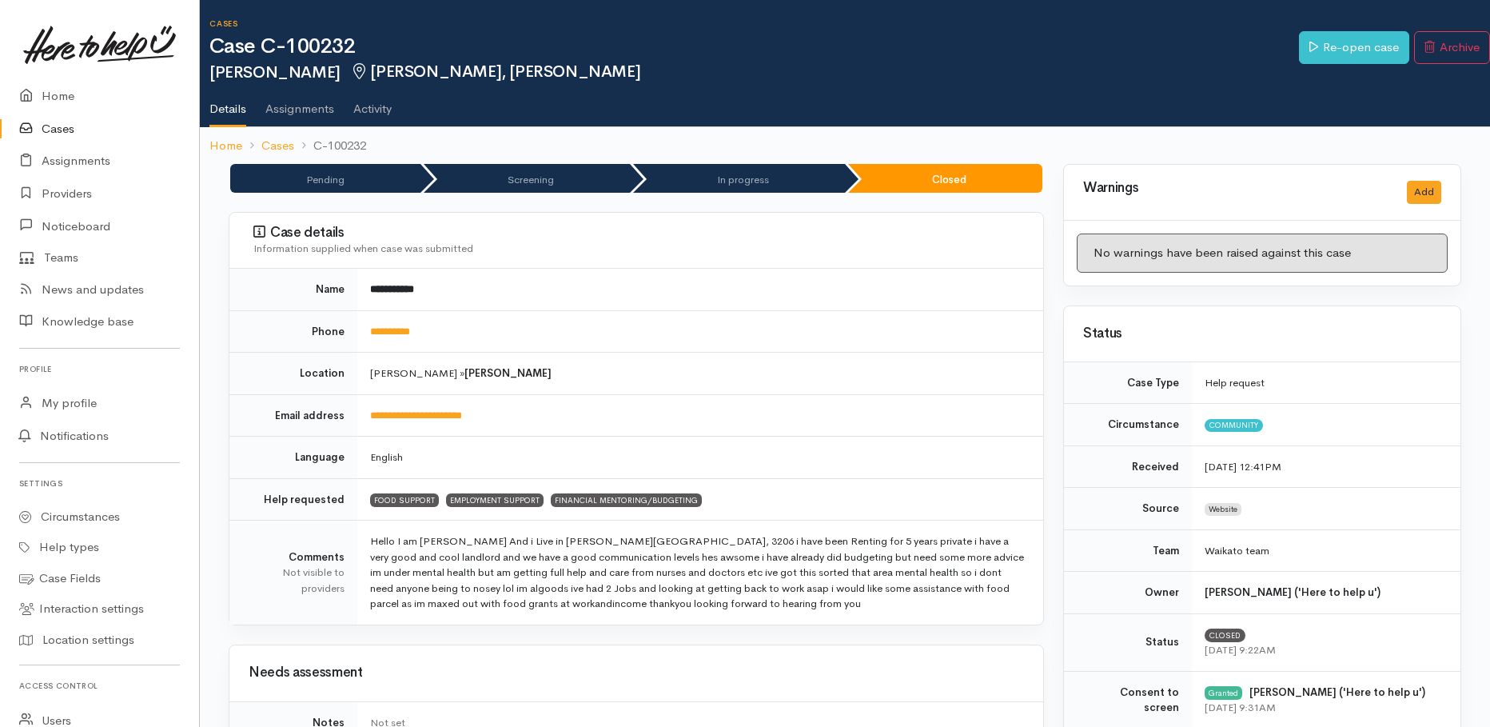
click at [50, 126] on link "Cases" at bounding box center [99, 129] width 199 height 33
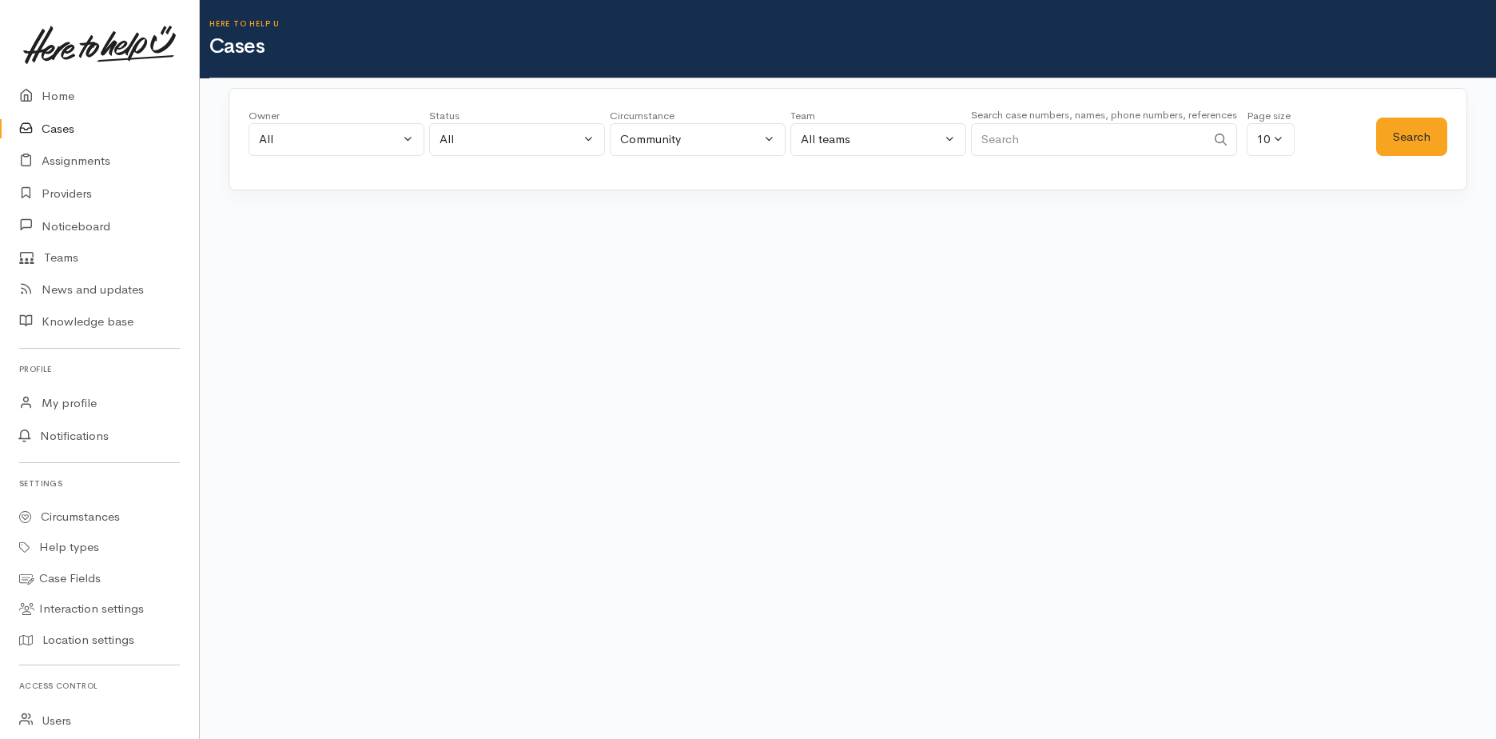
click at [1029, 141] on input "Search" at bounding box center [1088, 139] width 235 height 33
type input "100441"
click at [1418, 140] on button "Search" at bounding box center [1411, 136] width 71 height 39
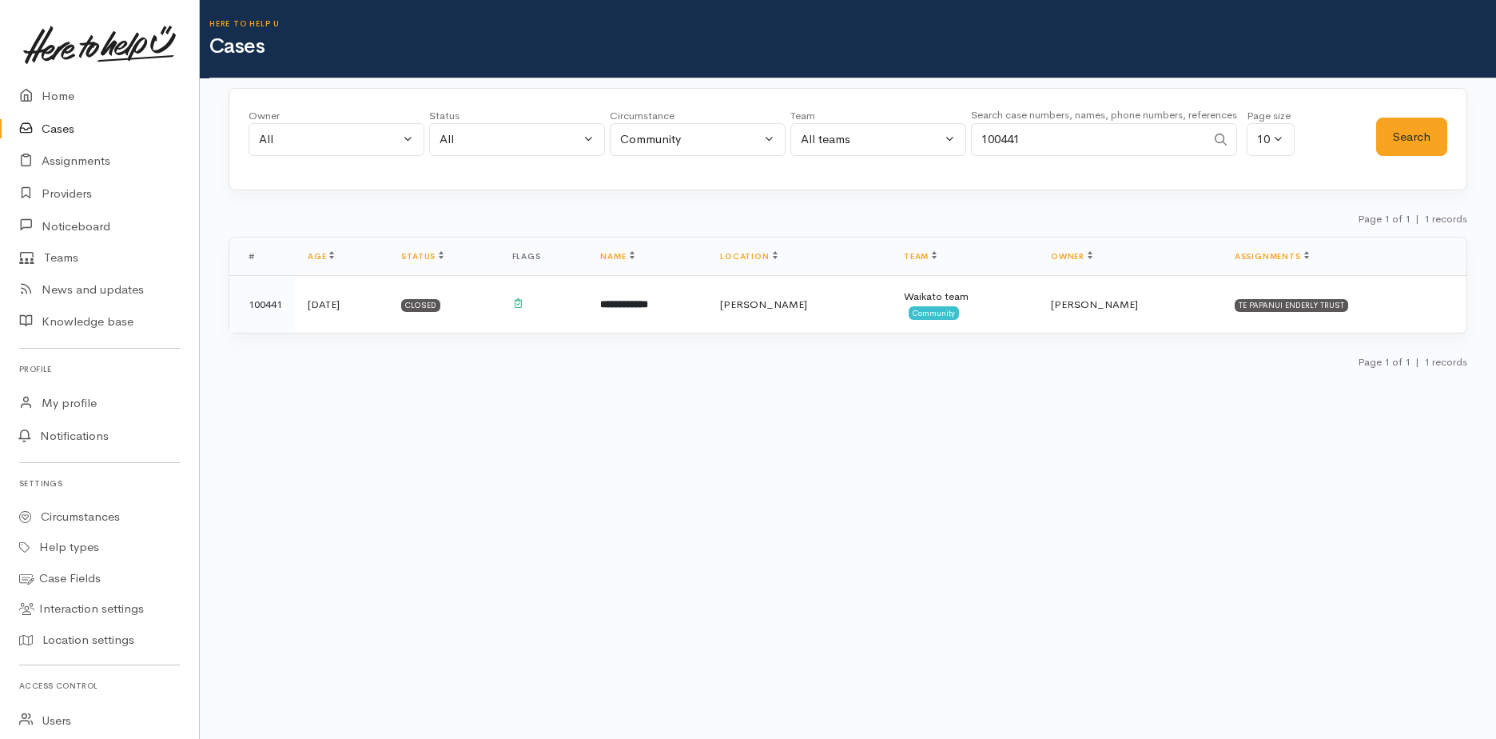
click at [328, 304] on td "one year ago" at bounding box center [342, 305] width 94 height 58
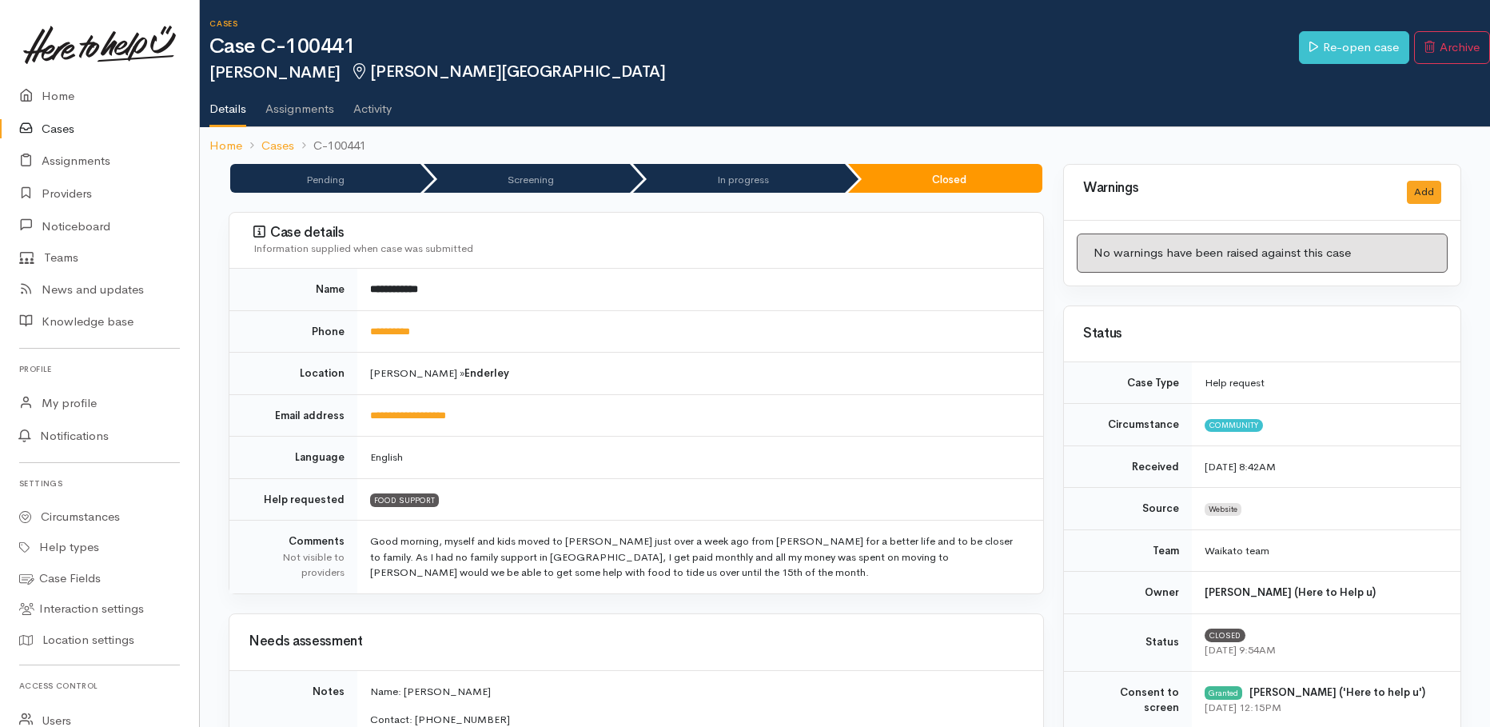
drag, startPoint x: 291, startPoint y: 113, endPoint x: 341, endPoint y: 111, distance: 50.4
click at [291, 113] on link "Assignments" at bounding box center [299, 103] width 69 height 45
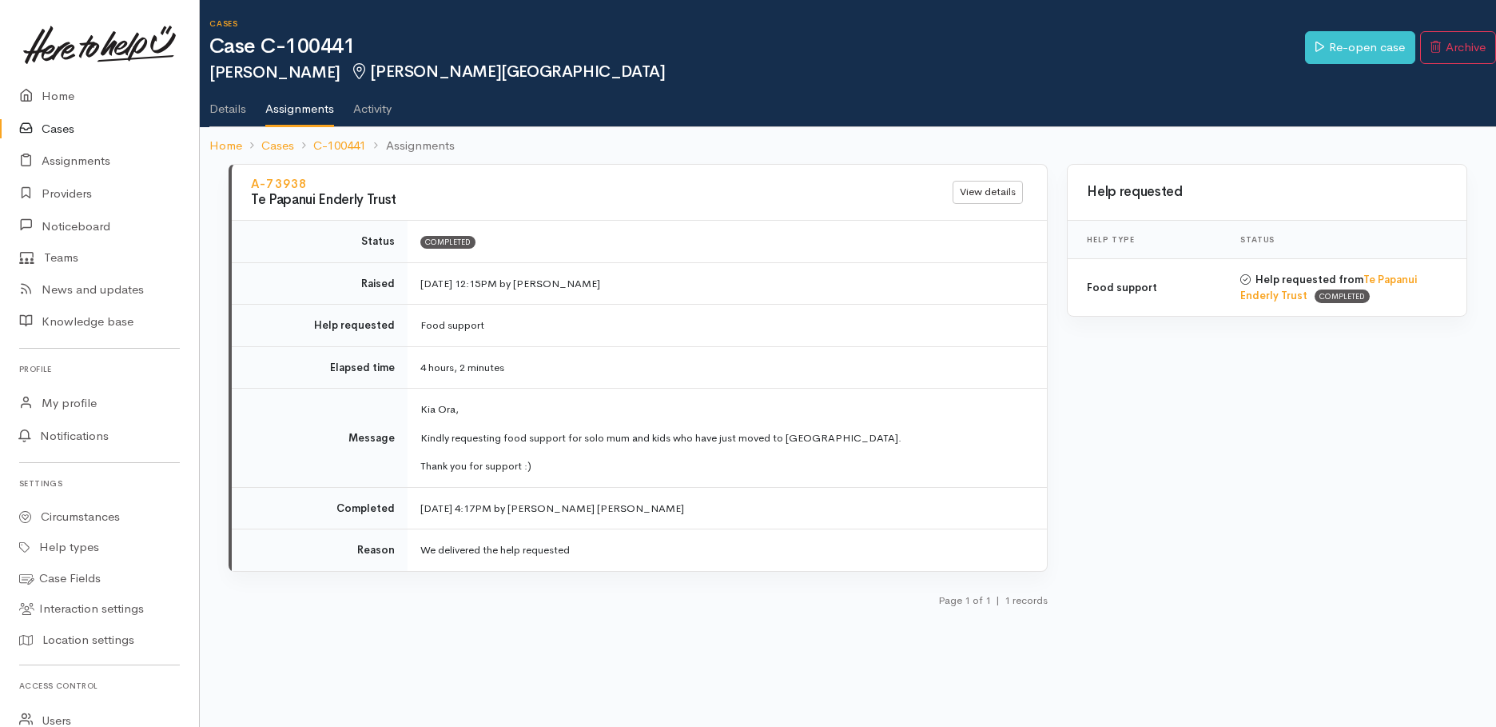
drag, startPoint x: 225, startPoint y: 115, endPoint x: 237, endPoint y: 111, distance: 11.9
click at [225, 114] on link "Details" at bounding box center [227, 103] width 37 height 45
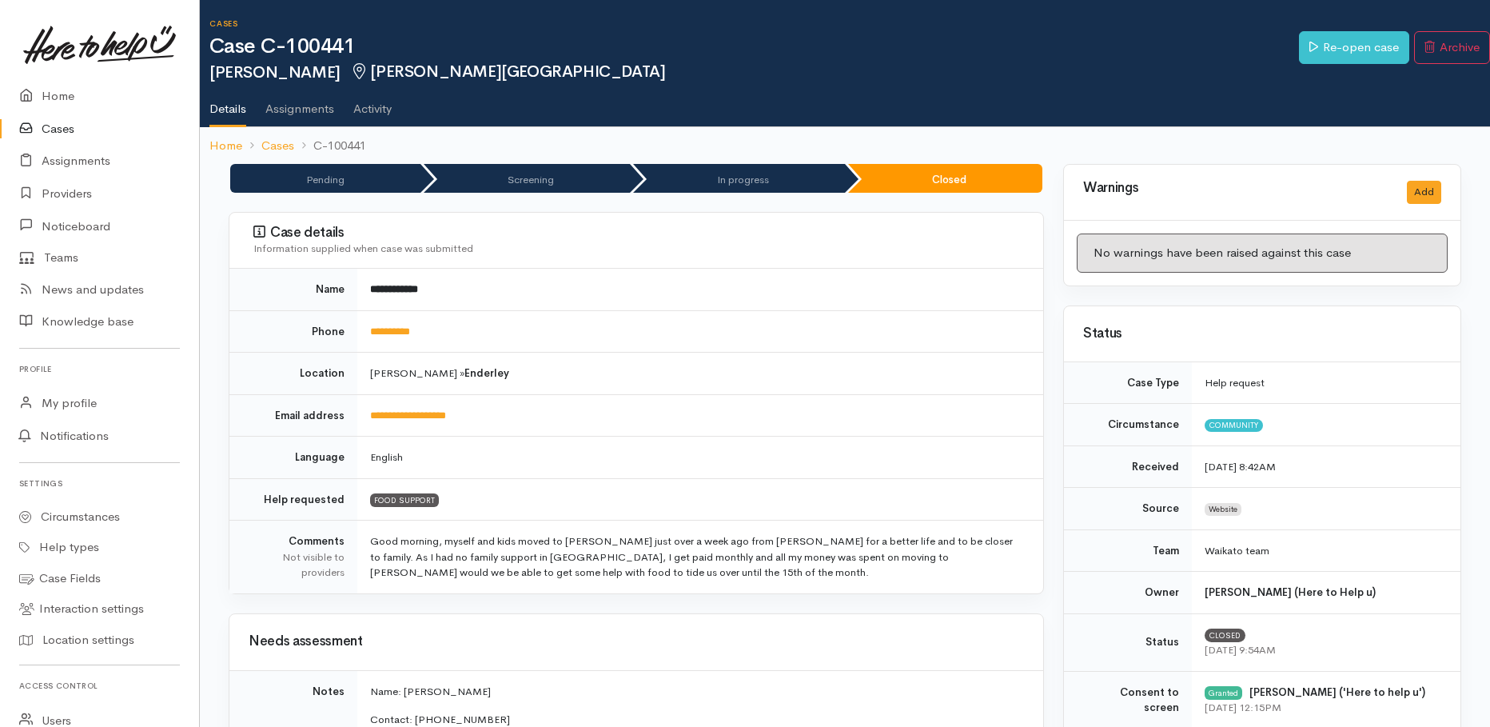
click at [58, 126] on link "Cases" at bounding box center [99, 129] width 199 height 33
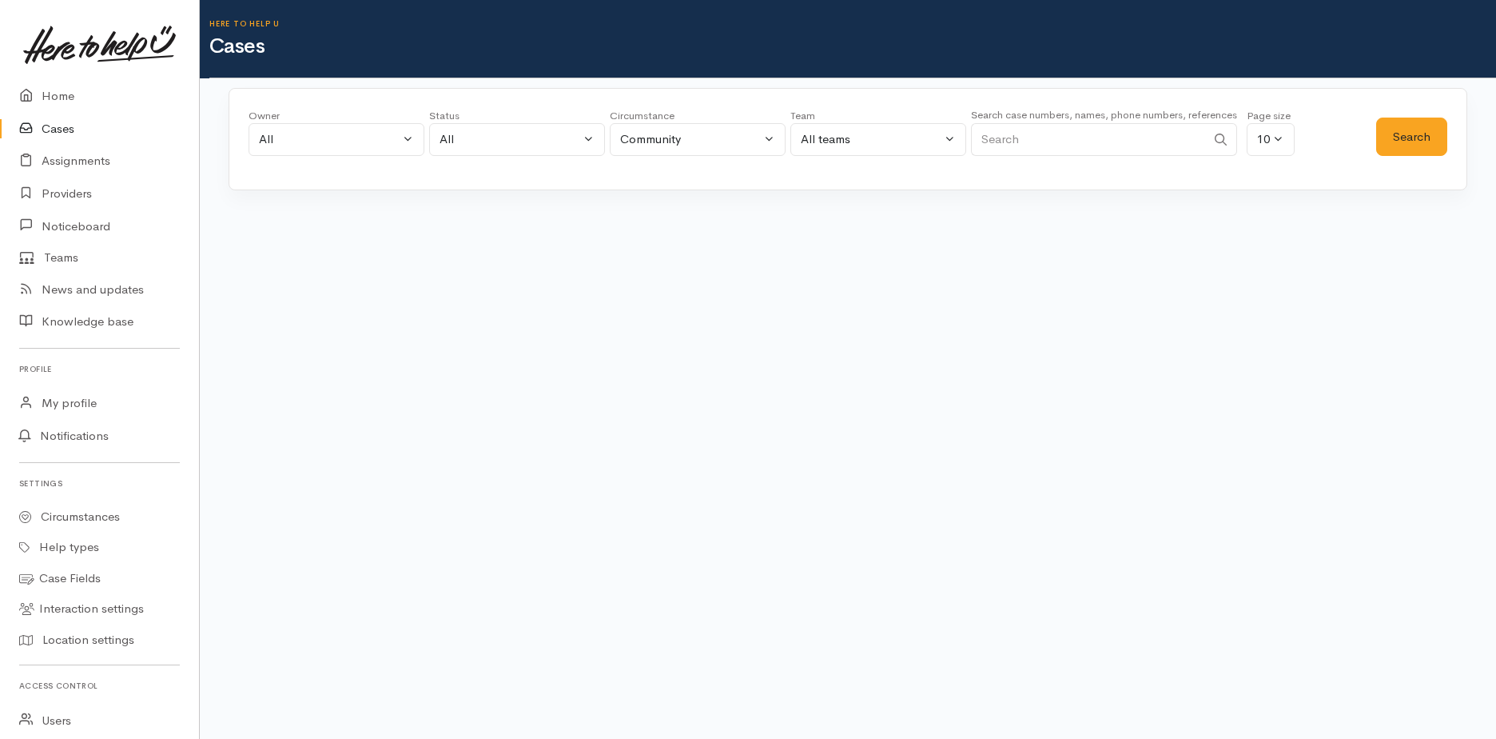
click at [1059, 137] on input "Search" at bounding box center [1088, 139] width 235 height 33
type input "110199"
click at [1424, 139] on button "Search" at bounding box center [1411, 136] width 71 height 39
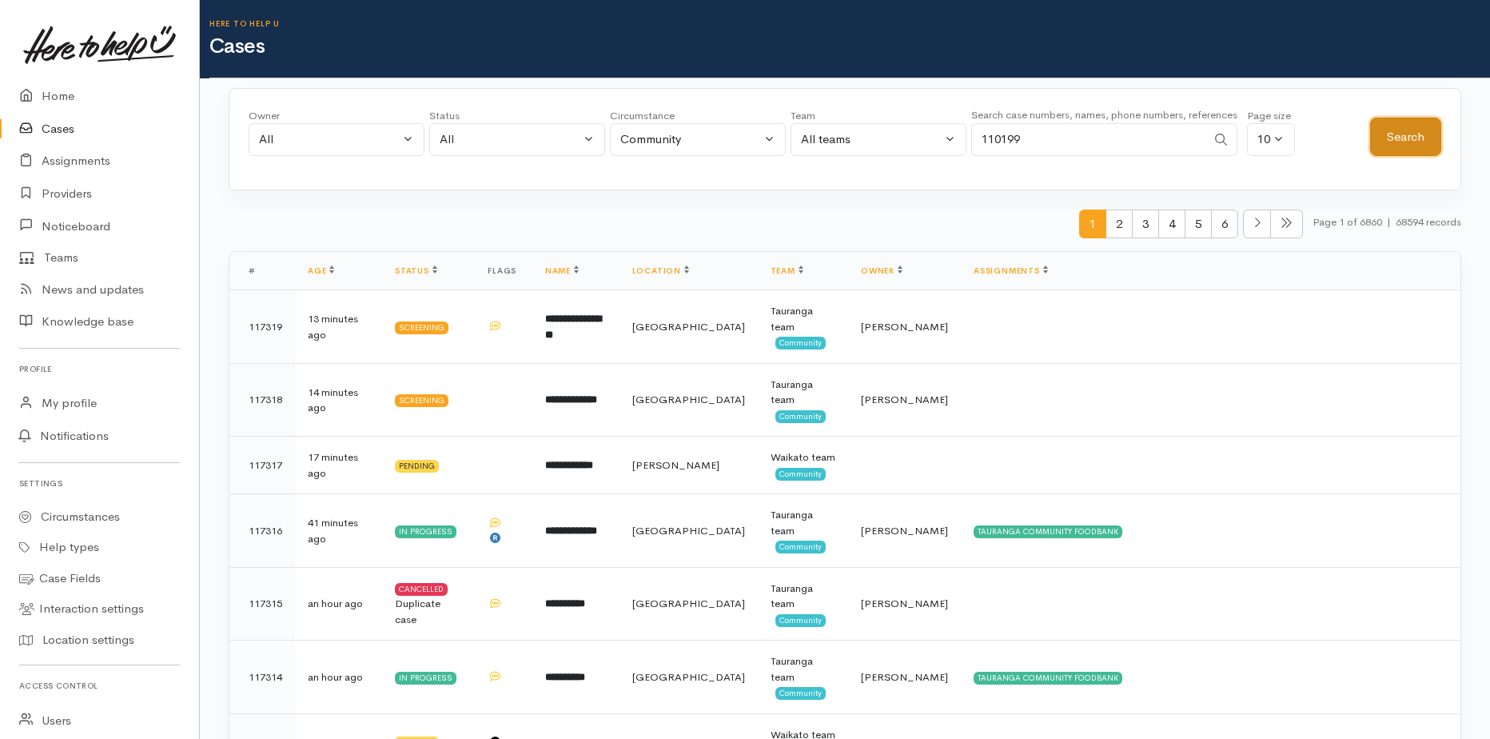
click at [1419, 133] on button "Search" at bounding box center [1405, 136] width 71 height 39
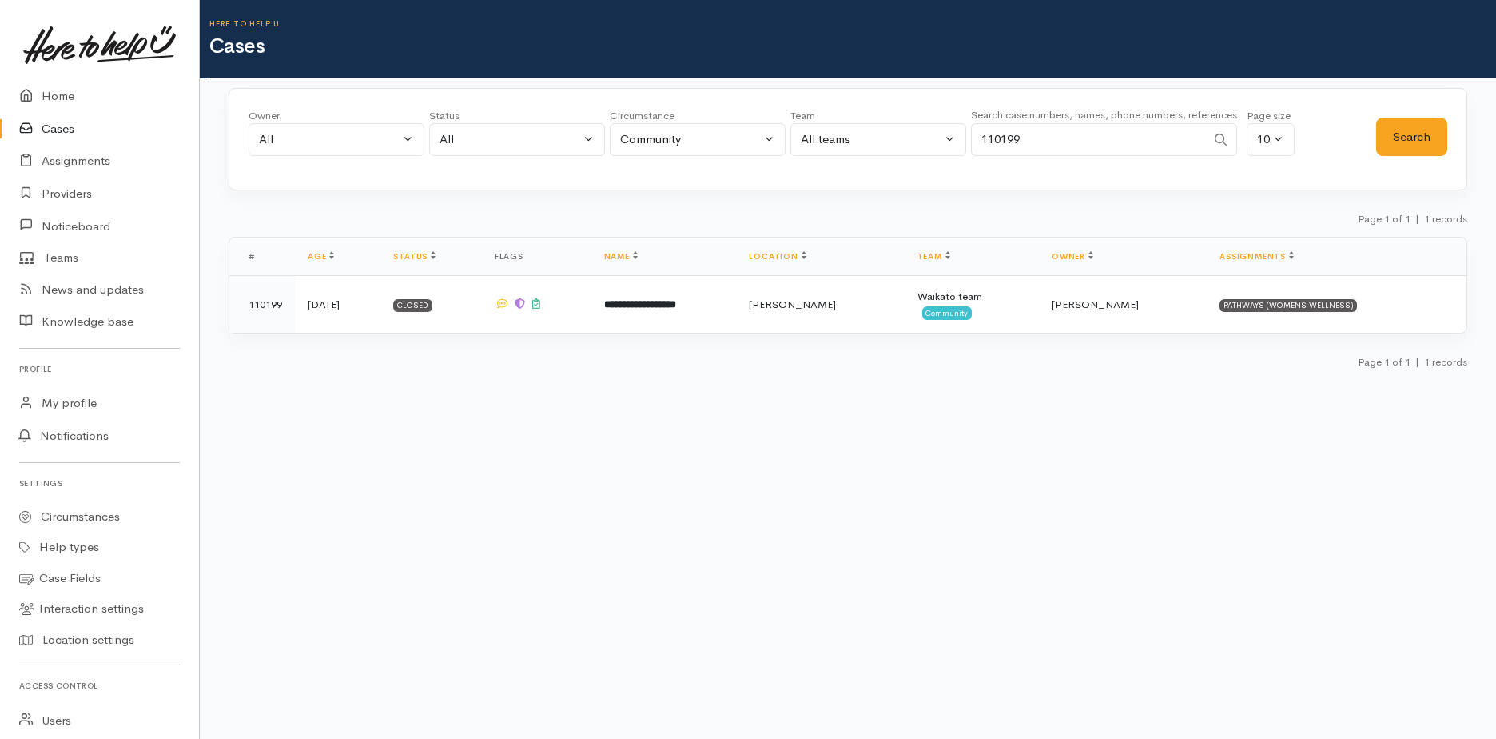
click at [277, 309] on td "110199" at bounding box center [262, 305] width 66 height 58
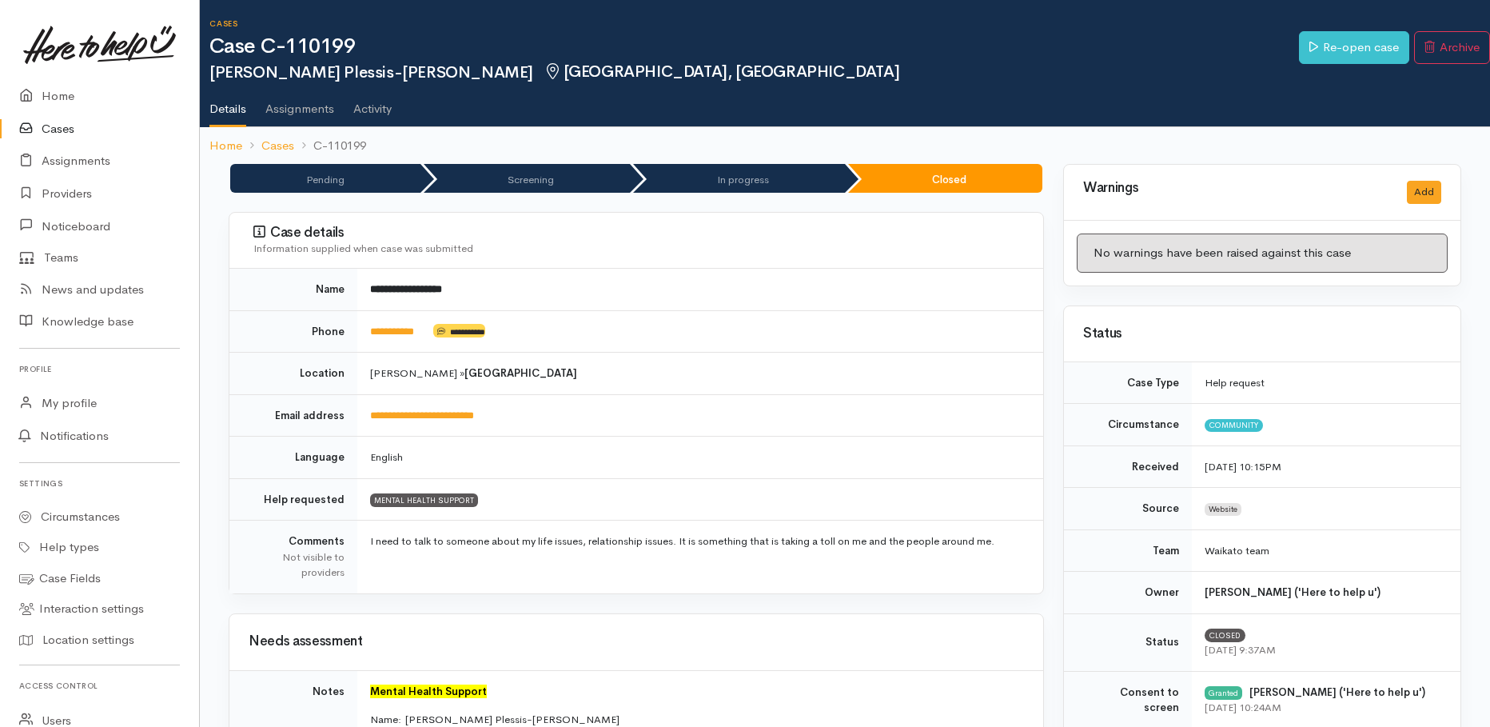
drag, startPoint x: 373, startPoint y: 106, endPoint x: 491, endPoint y: 100, distance: 117.6
click at [373, 106] on link "Activity" at bounding box center [372, 103] width 38 height 45
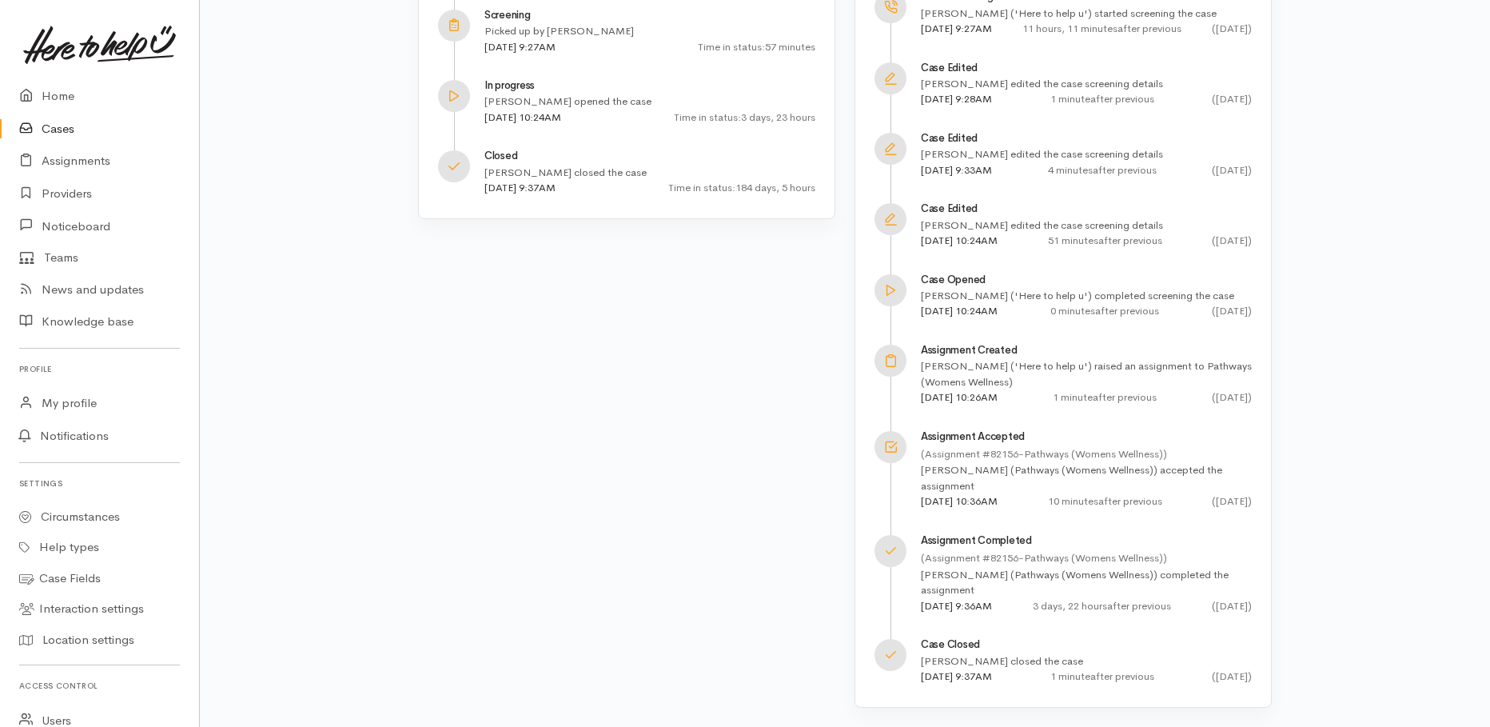
scroll to position [337, 0]
drag, startPoint x: 47, startPoint y: 130, endPoint x: 94, endPoint y: 132, distance: 47.2
click at [46, 130] on link "Cases" at bounding box center [99, 129] width 199 height 33
